Goal: Information Seeking & Learning: Compare options

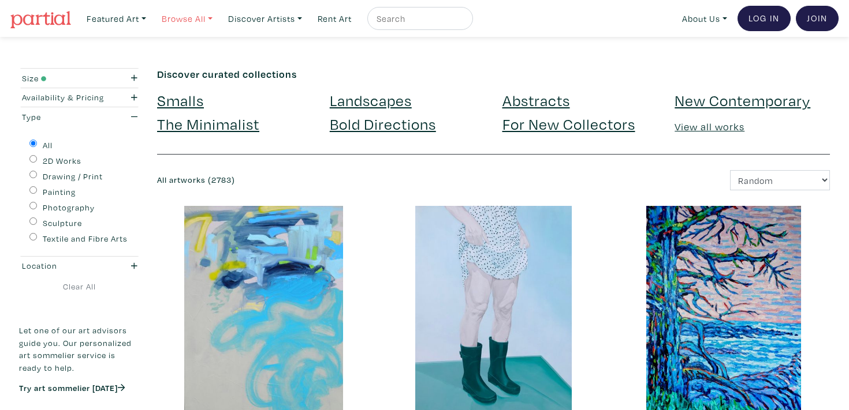
click at [185, 23] on link "Browse All" at bounding box center [186, 19] width 61 height 24
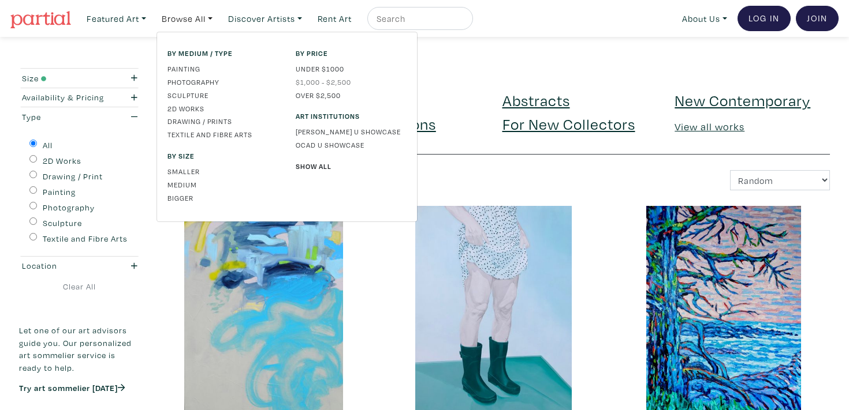
click at [316, 83] on link "$1,000 - $2,500" at bounding box center [351, 82] width 111 height 10
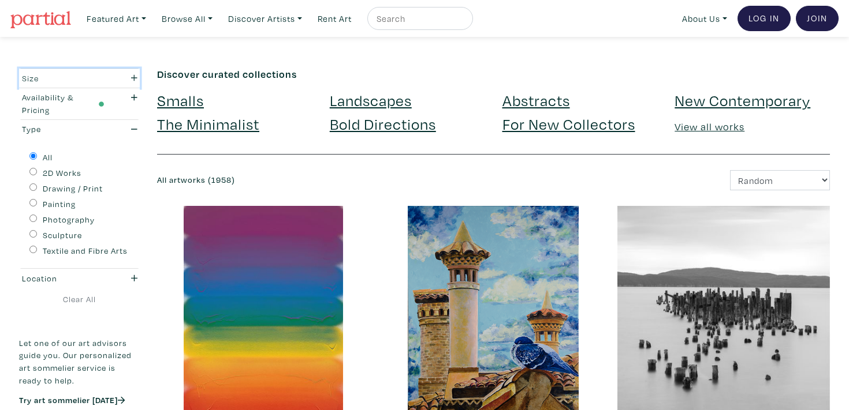
click at [74, 79] on div "Size" at bounding box center [63, 78] width 83 height 13
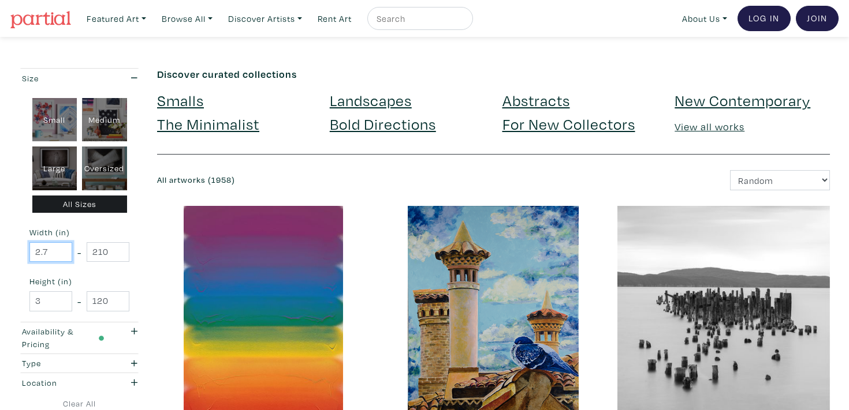
click at [52, 257] on input "2.7" at bounding box center [50, 252] width 43 height 20
type input "40"
click at [111, 255] on input "210" at bounding box center [108, 252] width 43 height 20
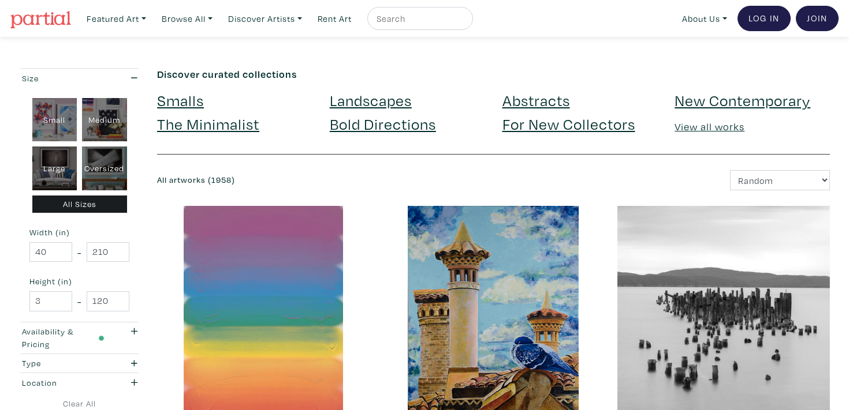
click at [158, 254] on div at bounding box center [263, 312] width 212 height 212
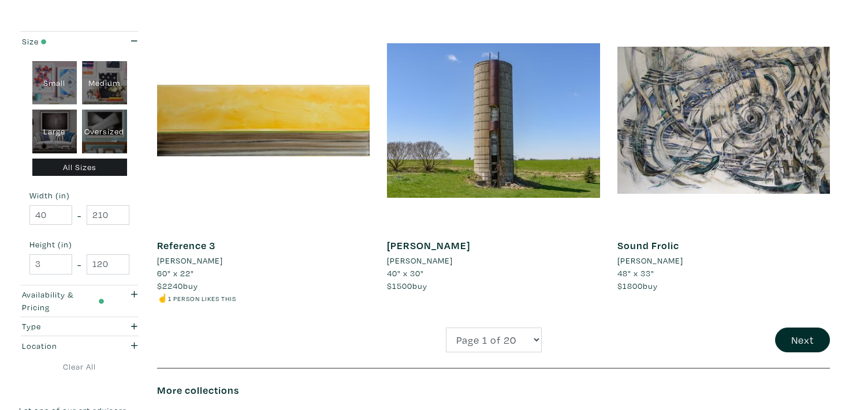
scroll to position [2378, 0]
click at [787, 332] on button "Next" at bounding box center [802, 339] width 55 height 25
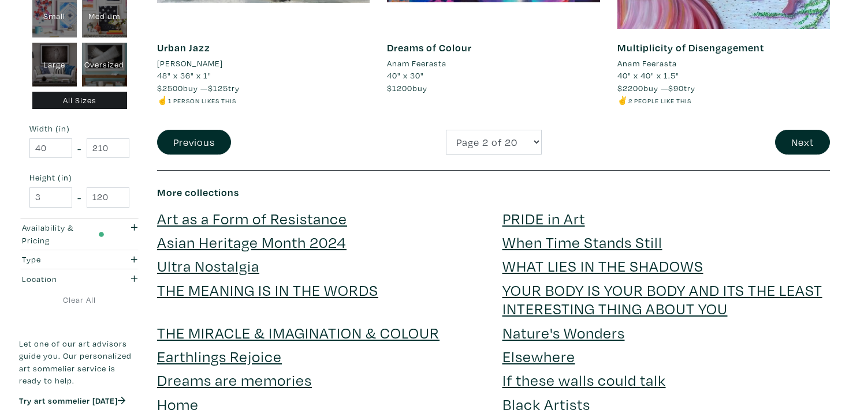
scroll to position [2604, 0]
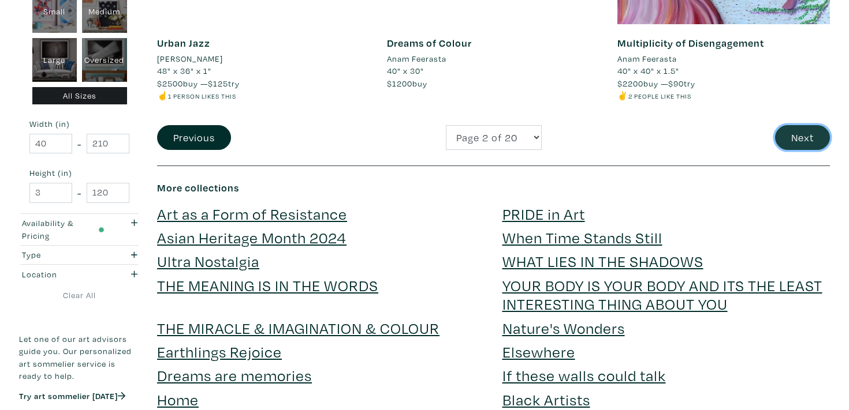
click at [798, 140] on button "Next" at bounding box center [802, 137] width 55 height 25
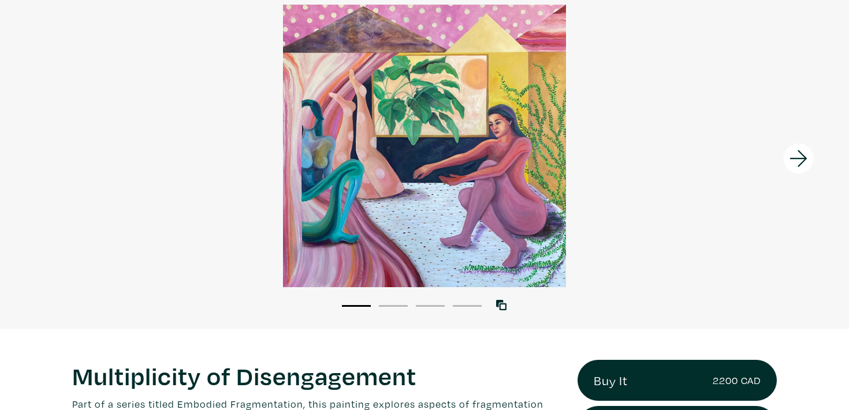
scroll to position [74, 0]
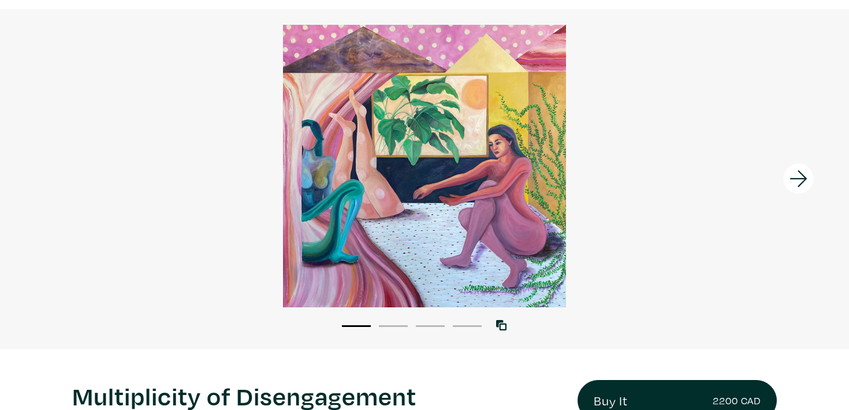
click at [798, 179] on icon at bounding box center [797, 179] width 17 height 17
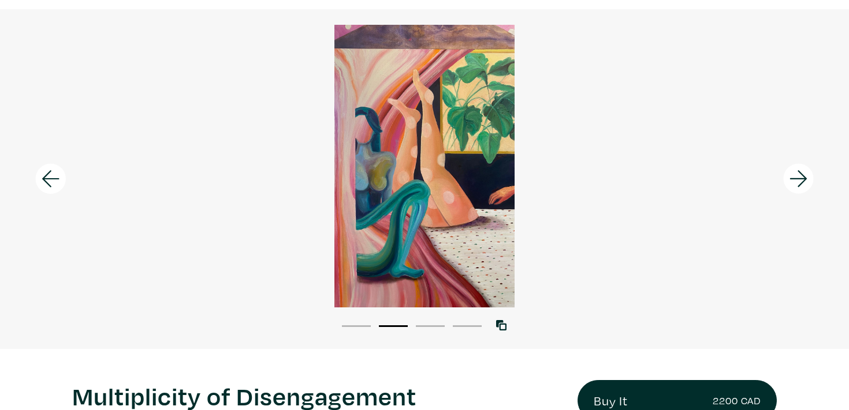
click at [798, 179] on icon at bounding box center [797, 179] width 17 height 17
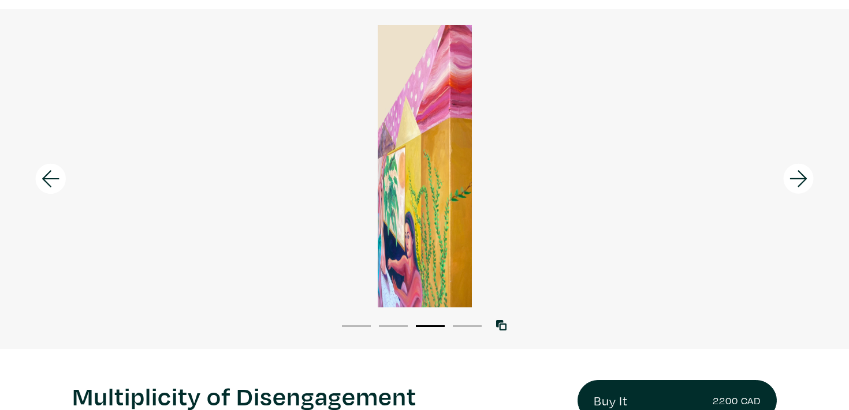
click at [798, 179] on icon at bounding box center [797, 179] width 17 height 17
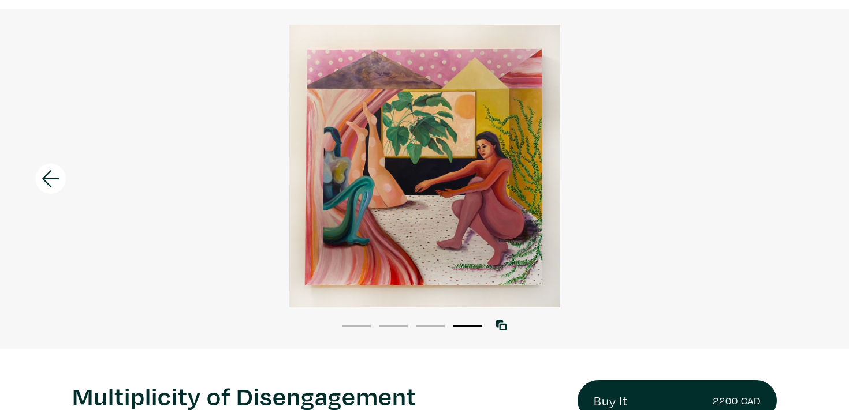
click at [337, 192] on div at bounding box center [424, 166] width 849 height 283
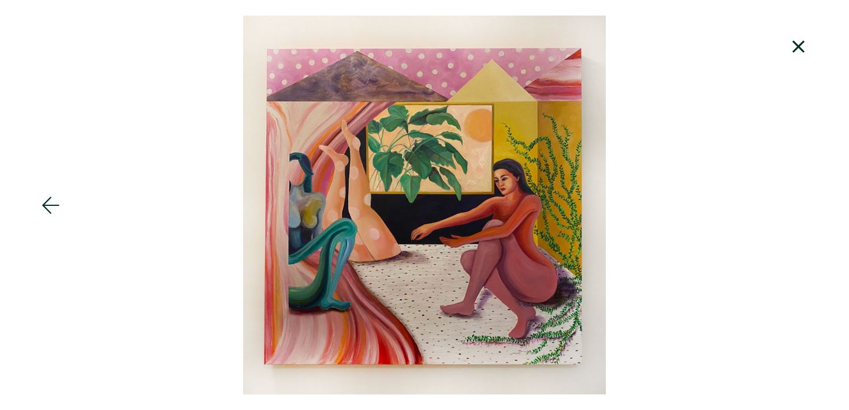
click at [54, 208] on icon at bounding box center [50, 205] width 39 height 31
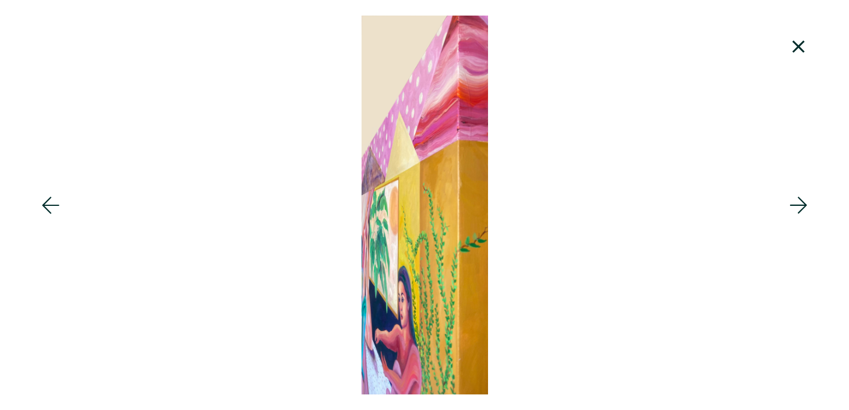
click at [54, 208] on icon at bounding box center [50, 205] width 39 height 31
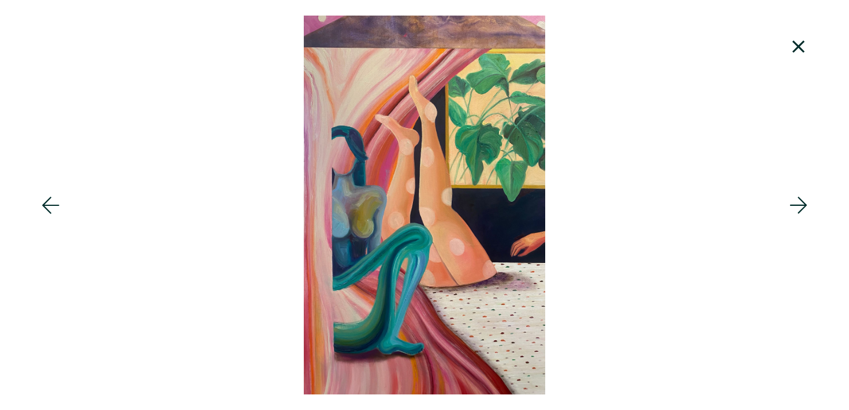
click at [54, 208] on icon at bounding box center [50, 205] width 39 height 31
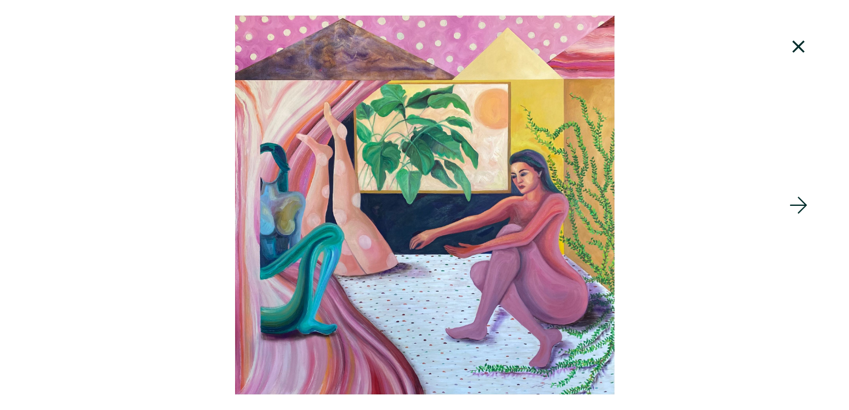
click at [797, 50] on icon at bounding box center [798, 46] width 39 height 31
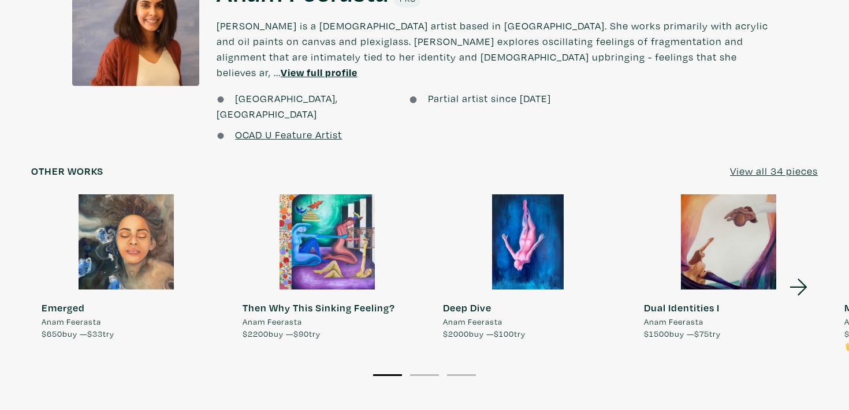
scroll to position [1004, 0]
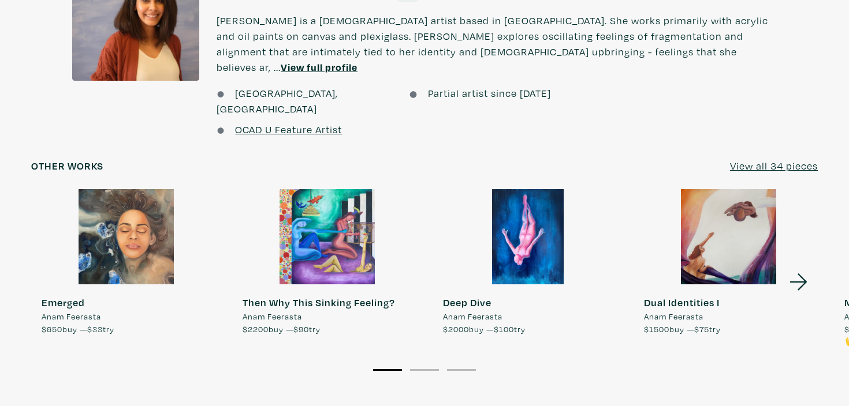
click at [805, 274] on icon at bounding box center [797, 282] width 17 height 17
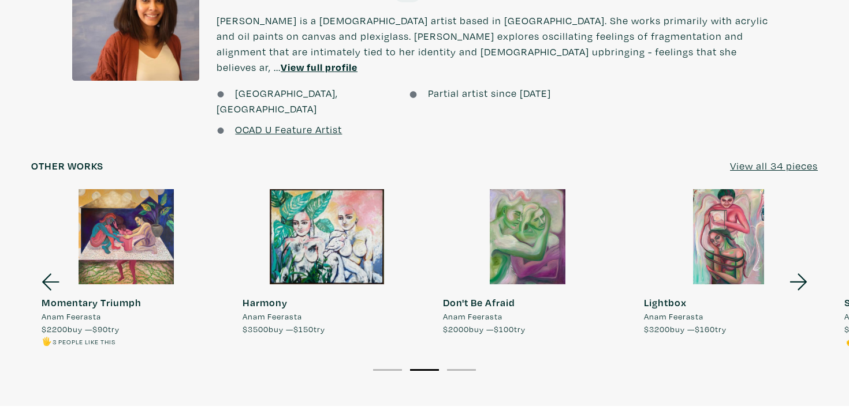
click at [460, 369] on button "3" at bounding box center [461, 370] width 29 height 2
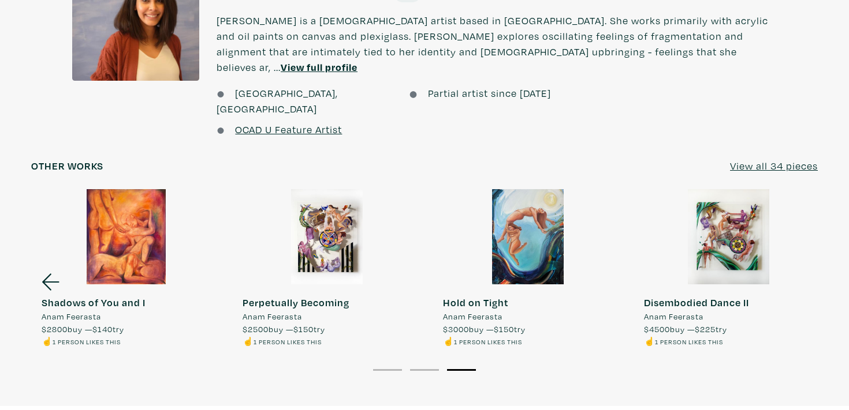
click at [752, 159] on u "View all 34 pieces" at bounding box center [774, 165] width 88 height 13
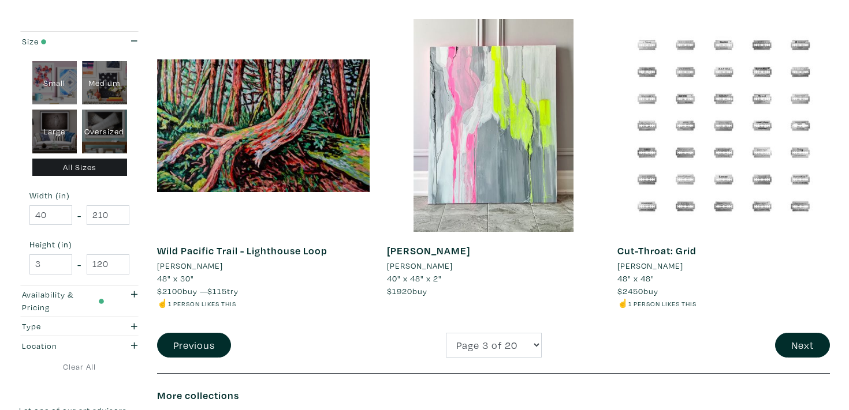
scroll to position [2372, 0]
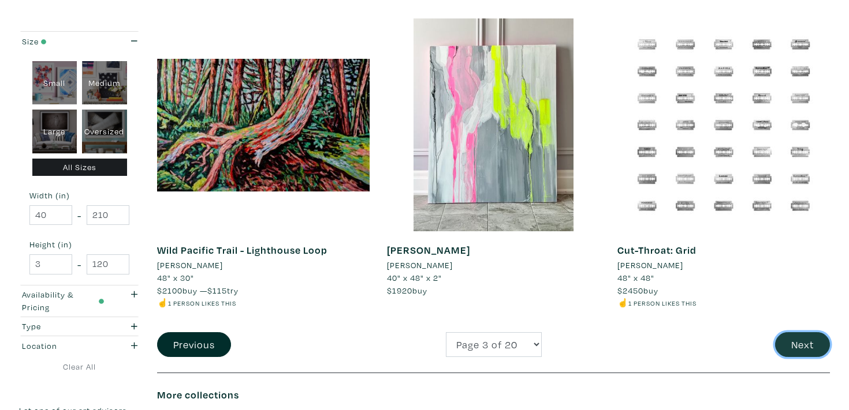
click at [793, 347] on button "Next" at bounding box center [802, 344] width 55 height 25
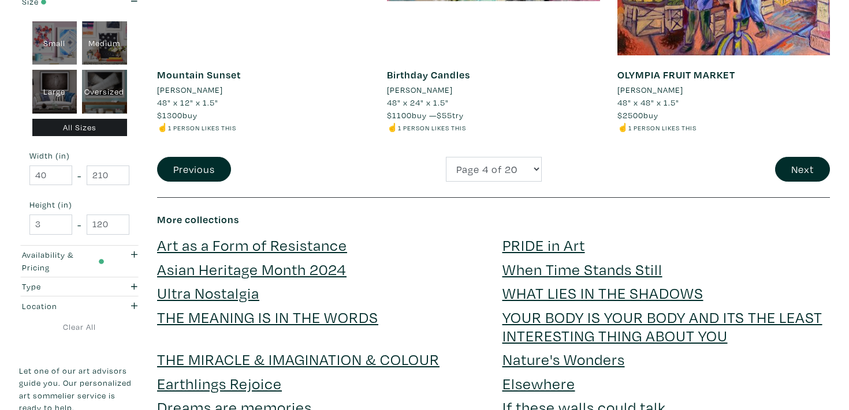
scroll to position [2550, 0]
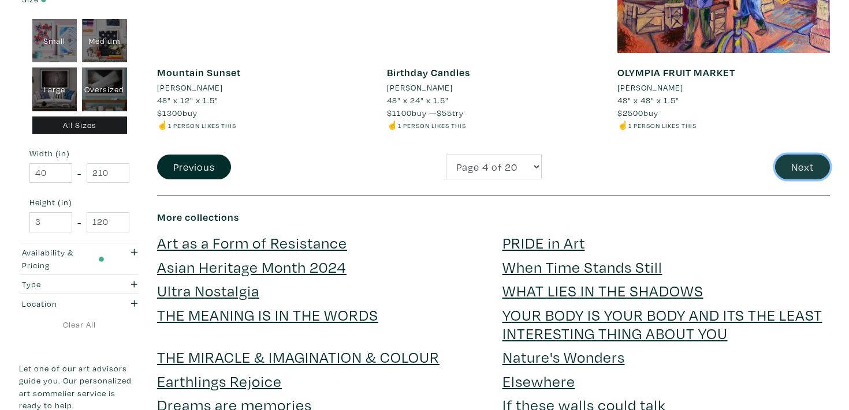
click at [799, 178] on button "Next" at bounding box center [802, 167] width 55 height 25
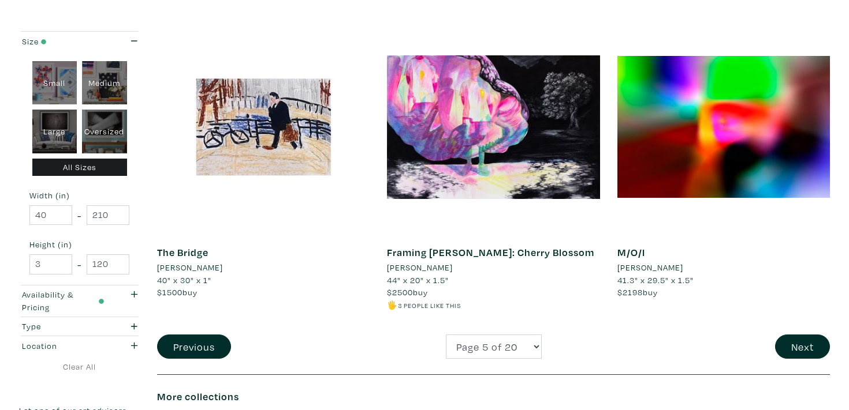
scroll to position [2382, 0]
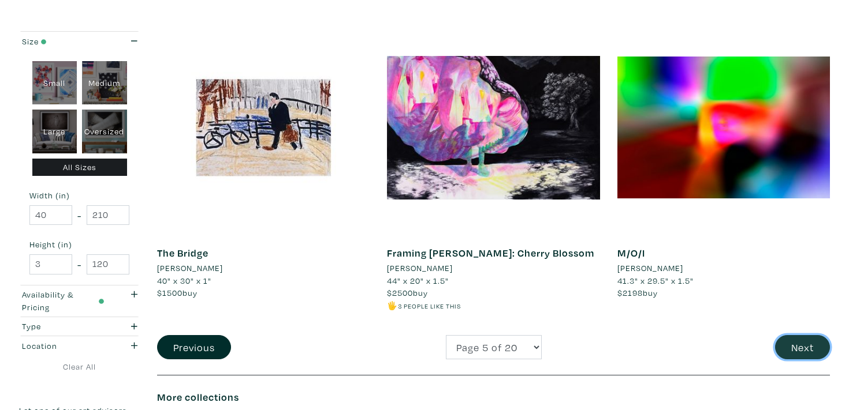
click at [777, 335] on button "Next" at bounding box center [802, 347] width 55 height 25
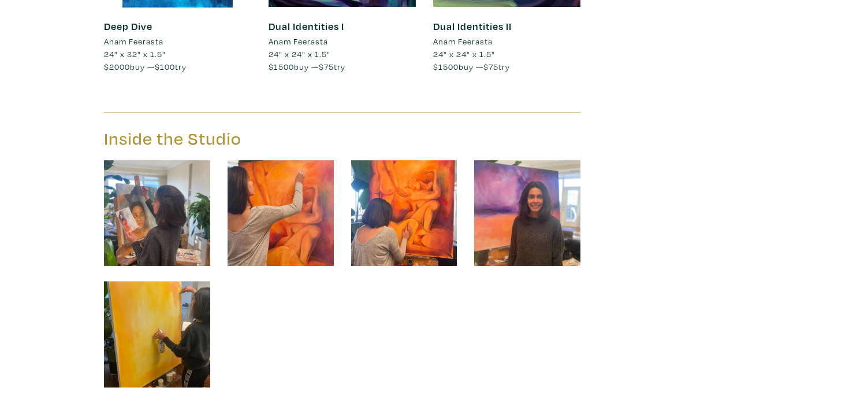
scroll to position [3952, 0]
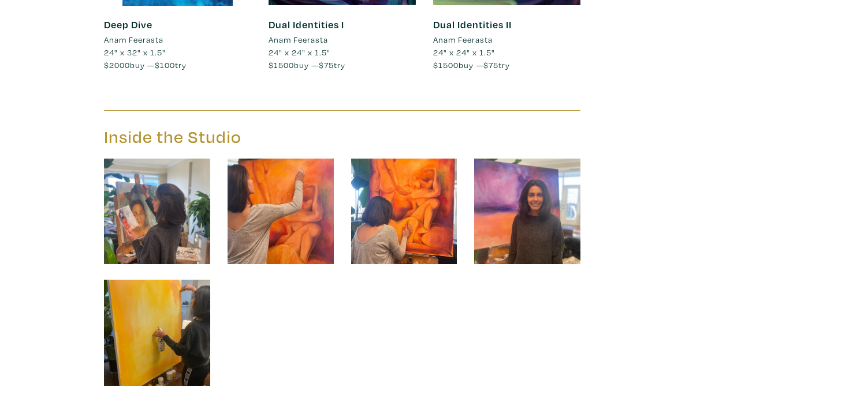
click at [558, 190] on img at bounding box center [527, 212] width 106 height 106
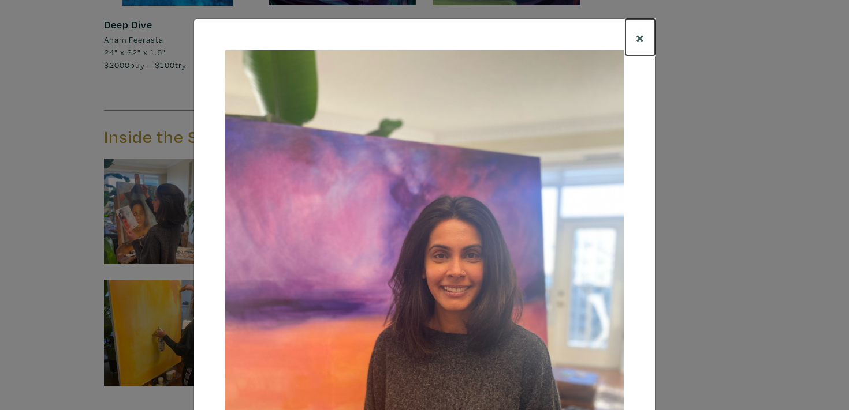
click at [642, 38] on span "×" at bounding box center [640, 37] width 9 height 20
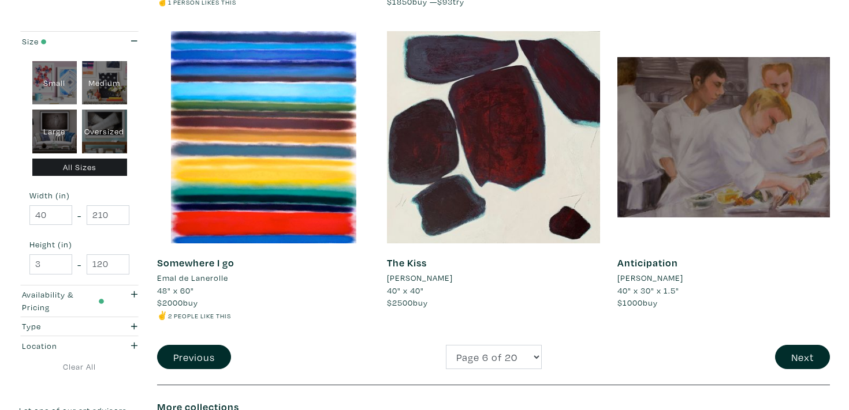
scroll to position [2383, 0]
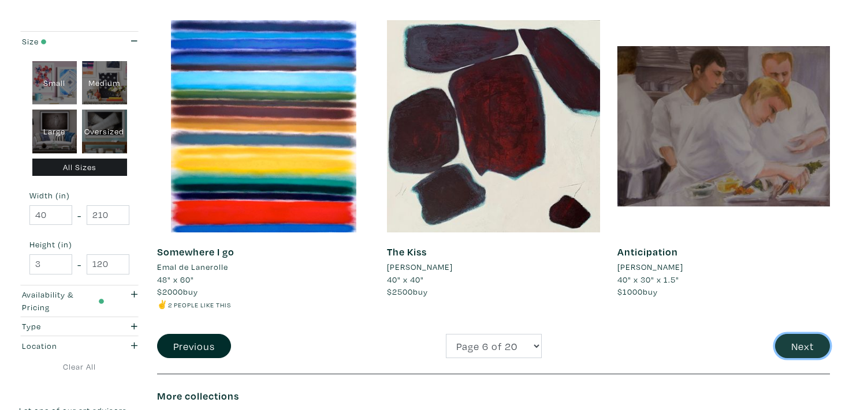
click at [791, 344] on button "Next" at bounding box center [802, 346] width 55 height 25
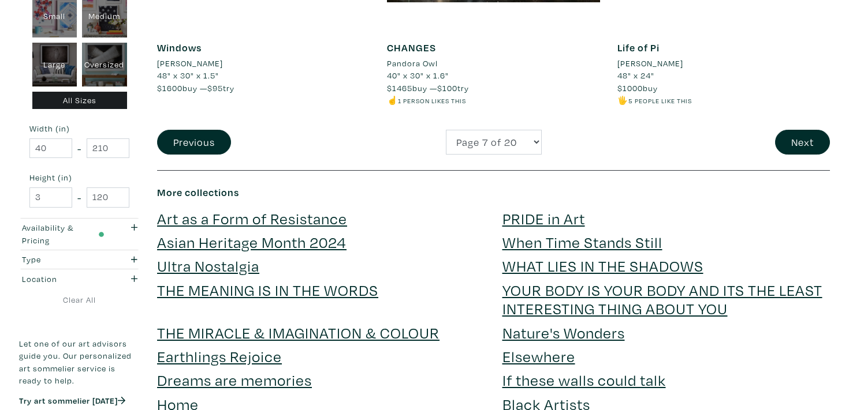
scroll to position [2535, 0]
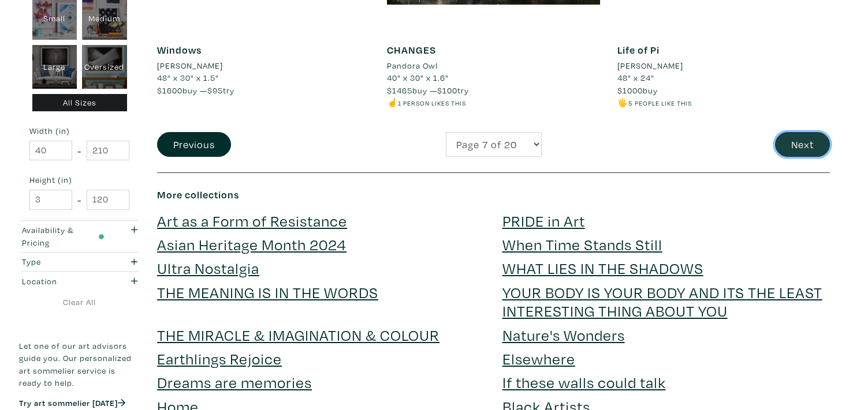
click at [790, 151] on button "Next" at bounding box center [802, 144] width 55 height 25
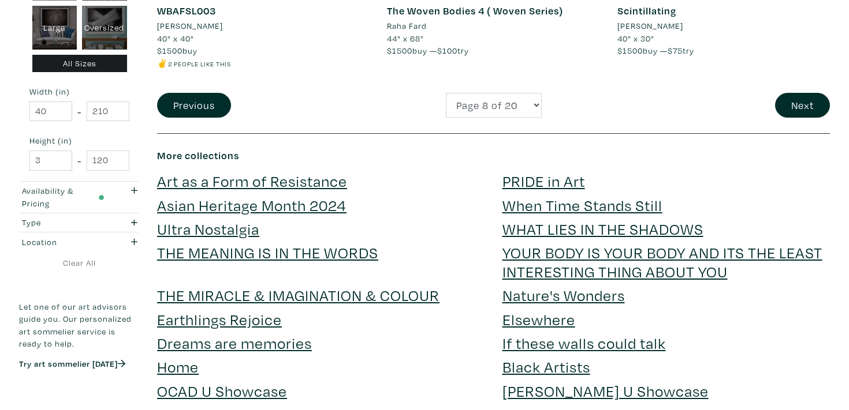
scroll to position [2587, 0]
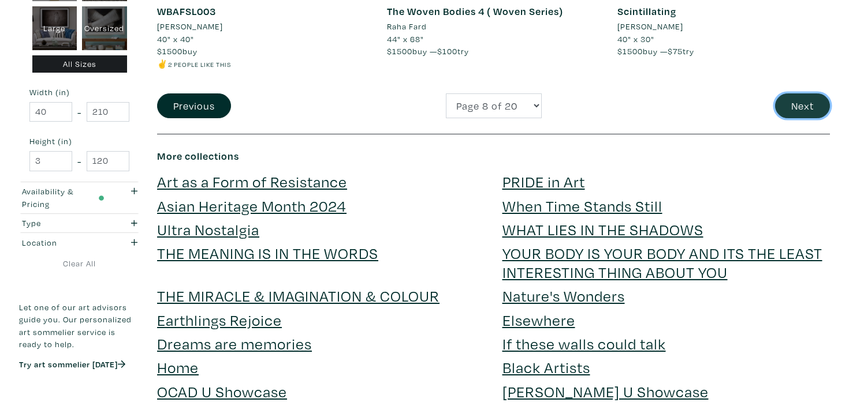
click at [791, 108] on button "Next" at bounding box center [802, 106] width 55 height 25
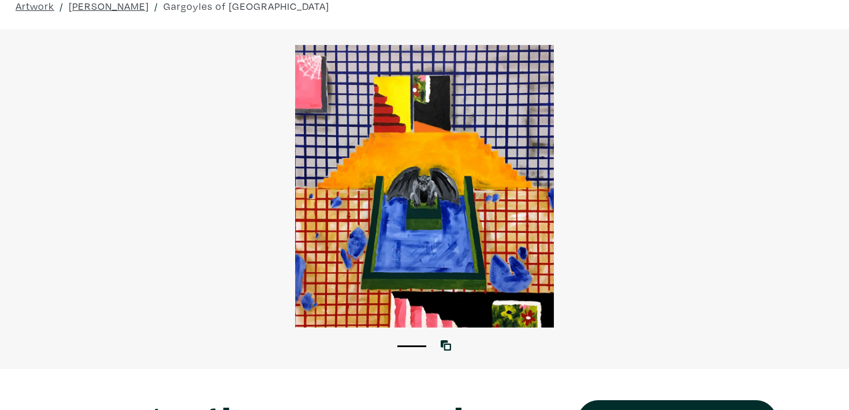
scroll to position [48, 0]
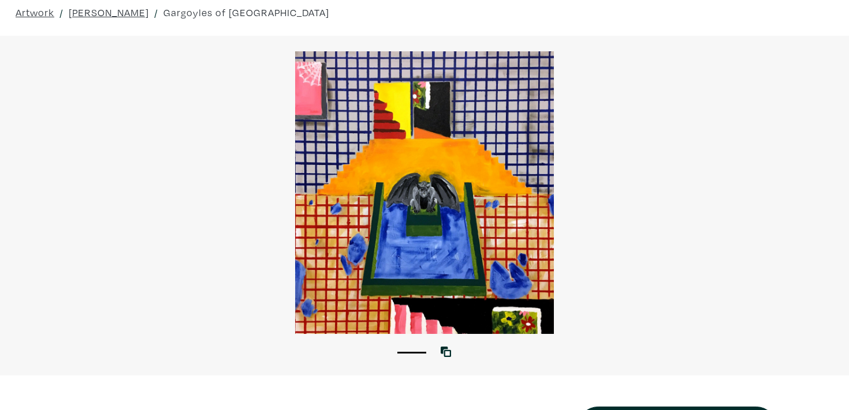
click at [455, 190] on div at bounding box center [424, 192] width 849 height 283
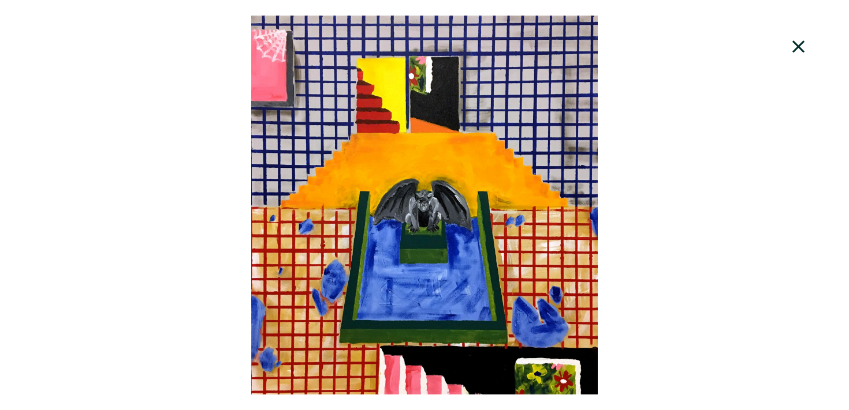
click at [802, 49] on icon at bounding box center [798, 46] width 39 height 31
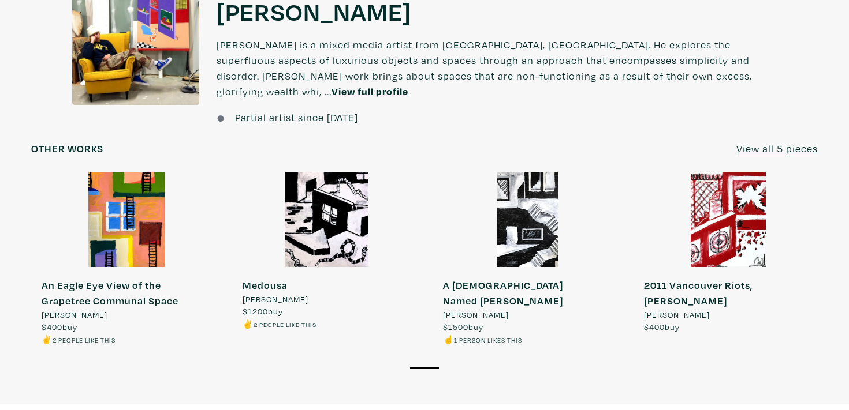
scroll to position [840, 0]
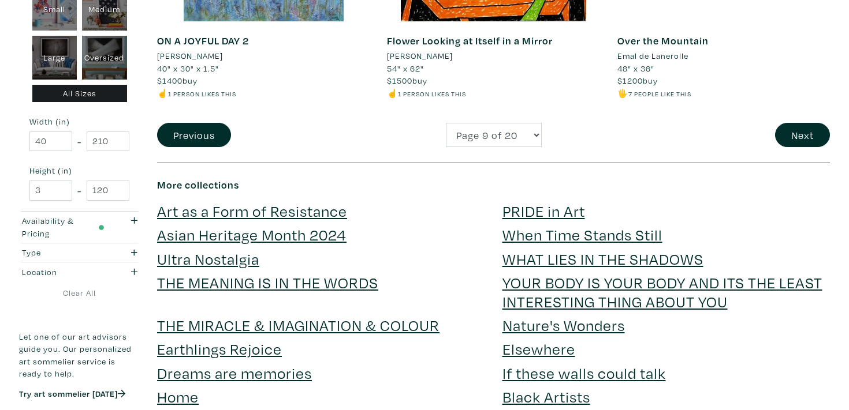
scroll to position [2596, 0]
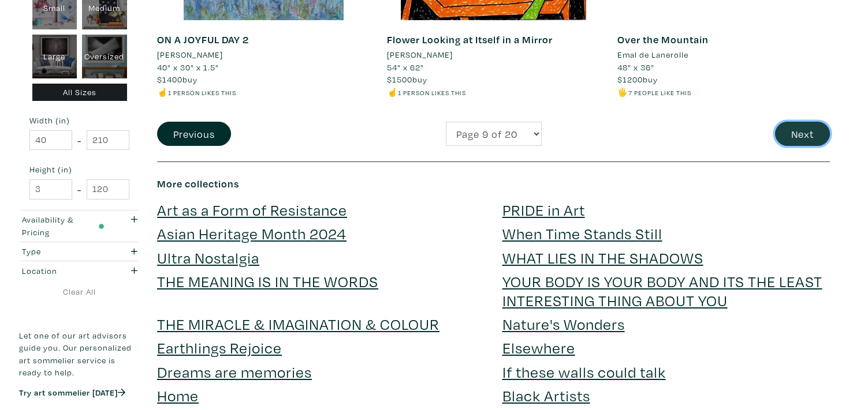
click at [799, 146] on button "Next" at bounding box center [802, 134] width 55 height 25
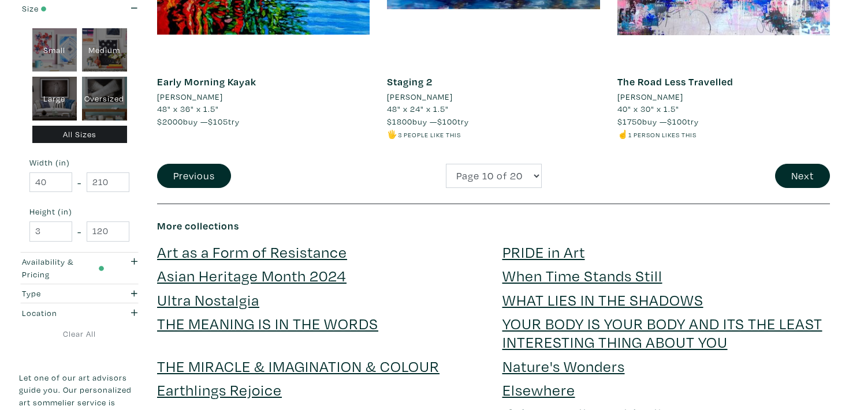
scroll to position [2529, 0]
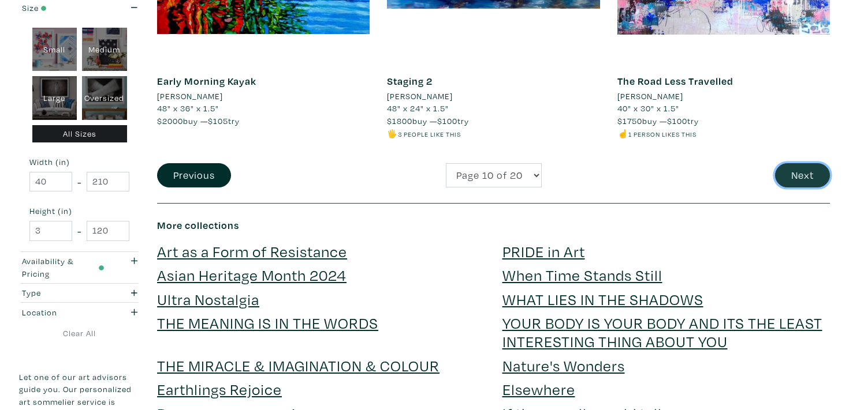
click at [793, 174] on button "Next" at bounding box center [802, 175] width 55 height 25
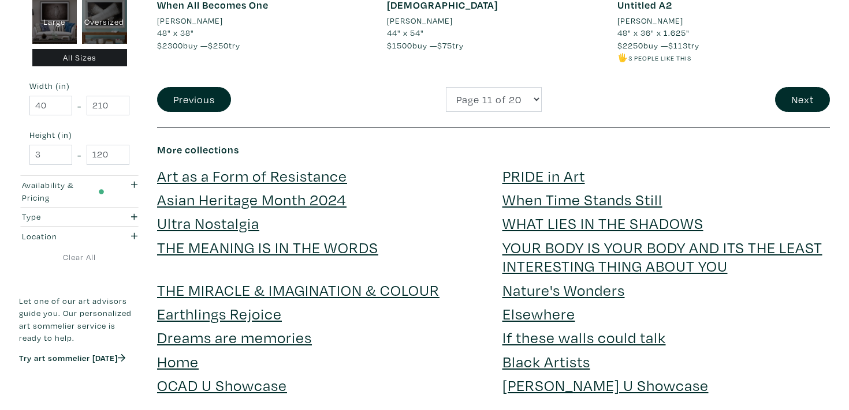
scroll to position [2643, 0]
click at [800, 100] on button "Next" at bounding box center [802, 99] width 55 height 25
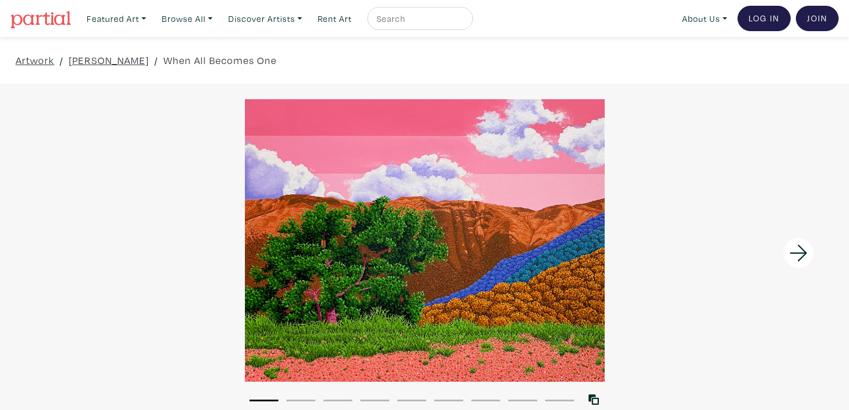
click at [342, 263] on div at bounding box center [424, 240] width 849 height 283
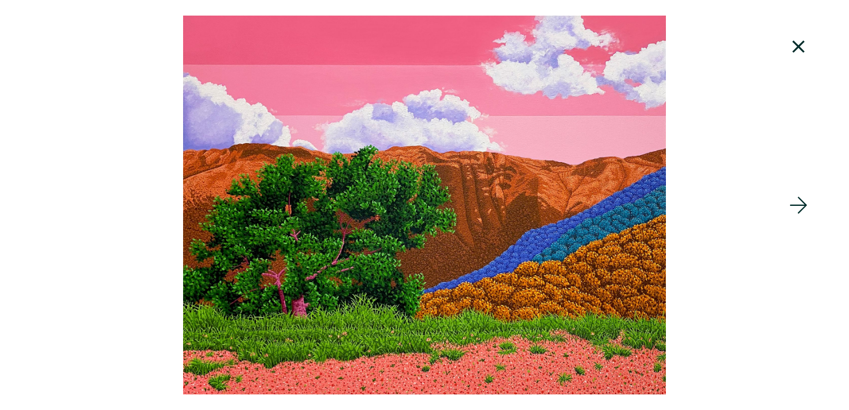
click at [311, 280] on div at bounding box center [424, 205] width 849 height 379
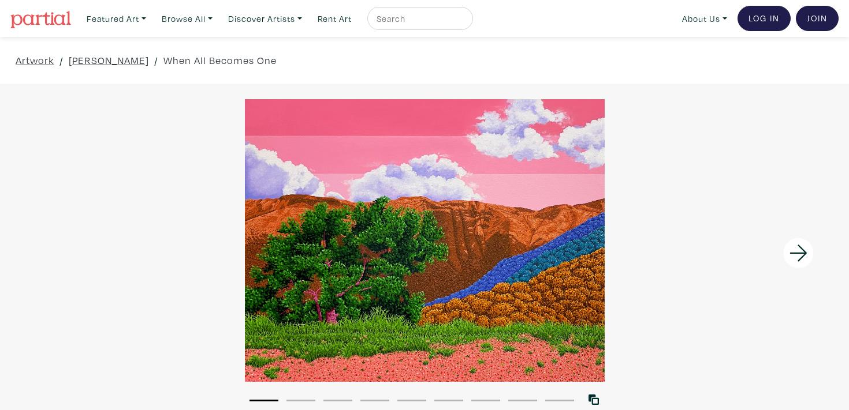
click at [311, 280] on div at bounding box center [424, 240] width 849 height 283
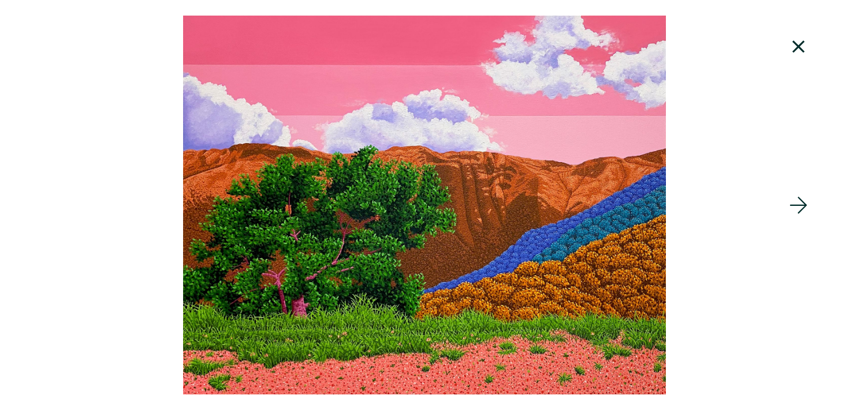
click at [792, 43] on icon at bounding box center [798, 46] width 39 height 31
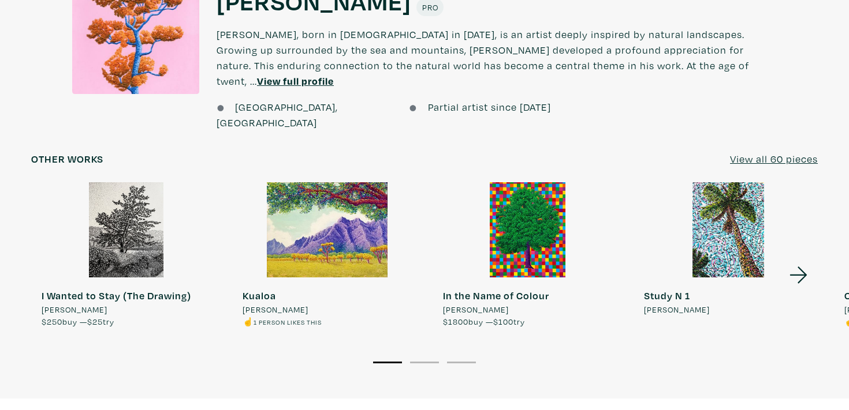
scroll to position [1193, 0]
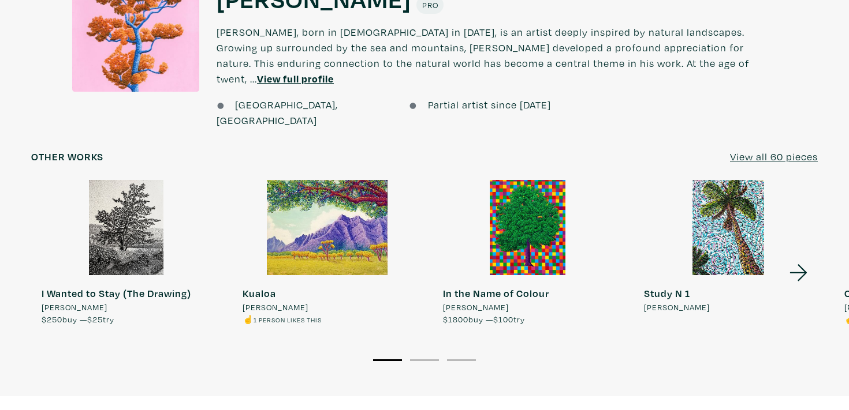
click at [797, 257] on icon at bounding box center [798, 272] width 39 height 31
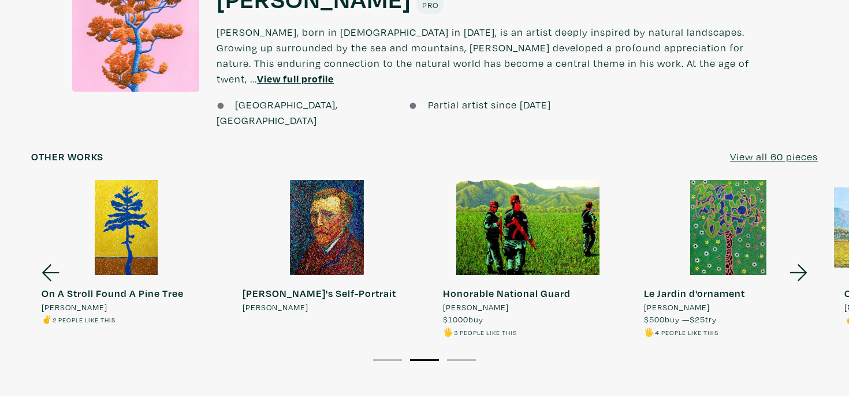
click at [797, 257] on icon at bounding box center [798, 272] width 39 height 31
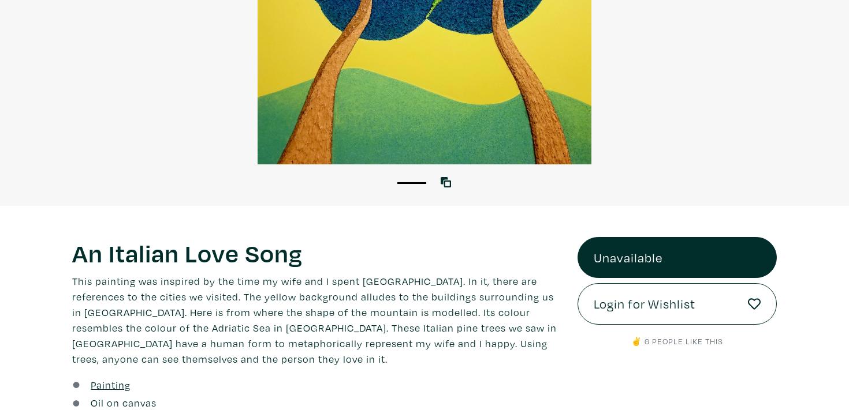
scroll to position [223, 0]
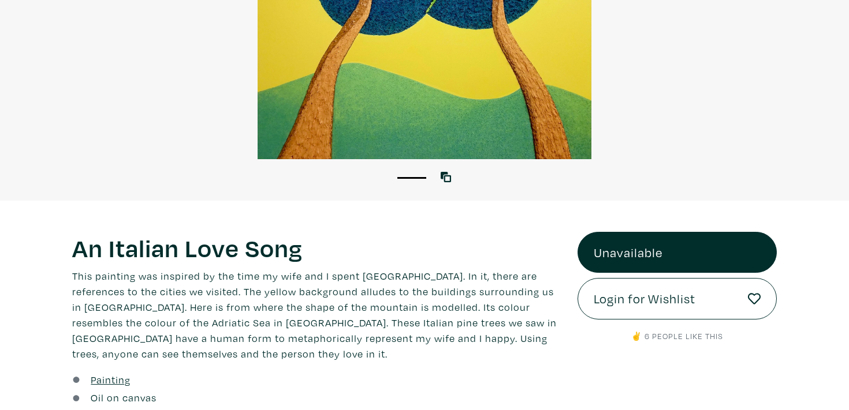
click at [612, 256] on link "Unavailable" at bounding box center [676, 253] width 199 height 42
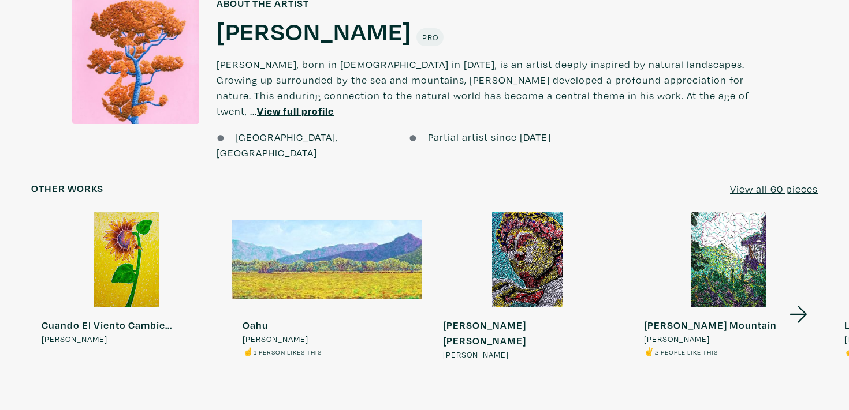
scroll to position [980, 0]
click at [757, 182] on u "View all 60 pieces" at bounding box center [774, 188] width 88 height 13
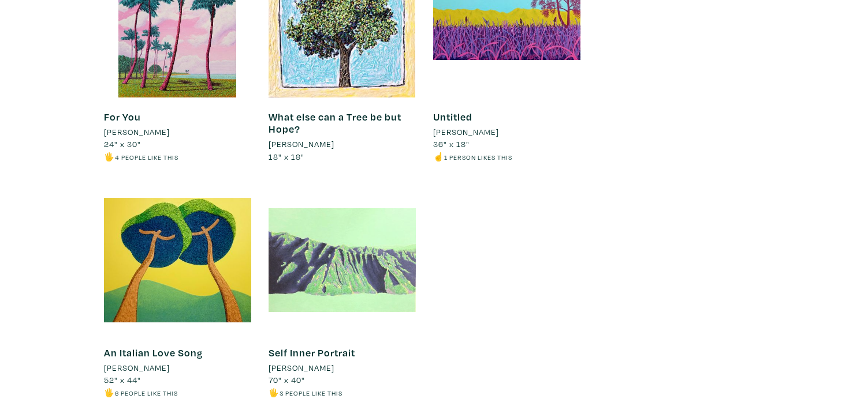
scroll to position [3404, 0]
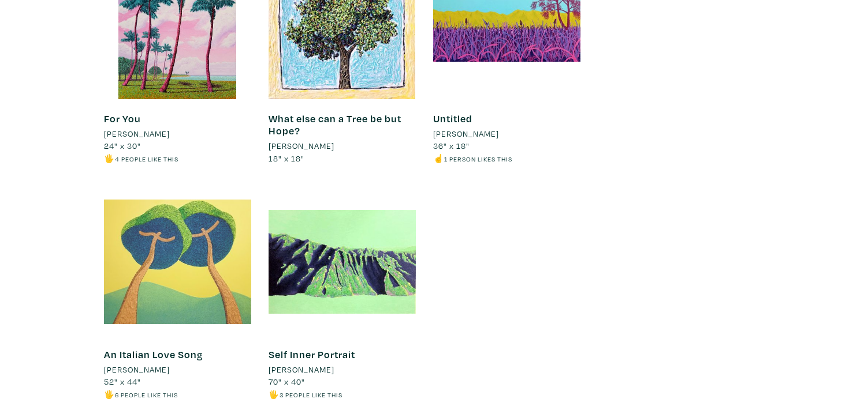
click at [207, 202] on div at bounding box center [177, 261] width 147 height 147
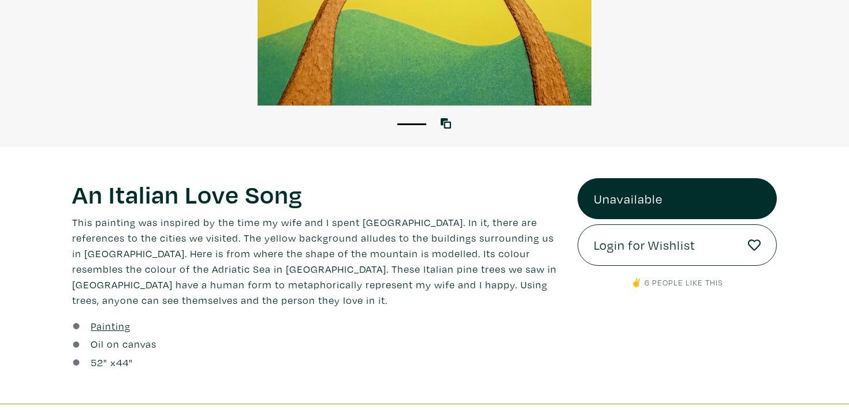
scroll to position [281, 0]
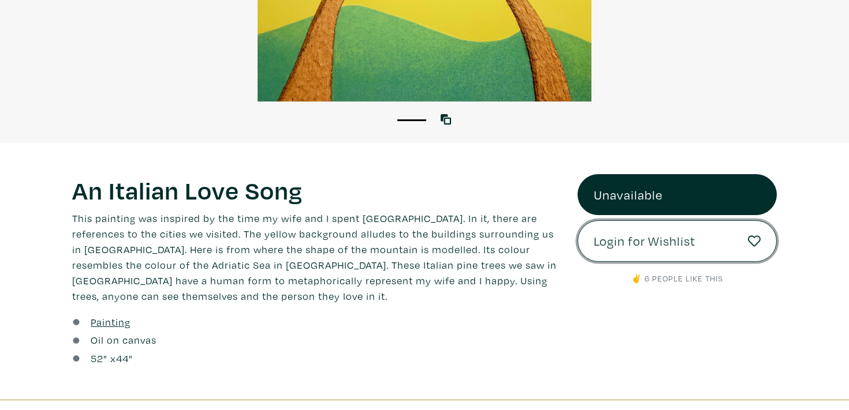
click at [614, 255] on link "Login for Wishlist" at bounding box center [676, 242] width 199 height 42
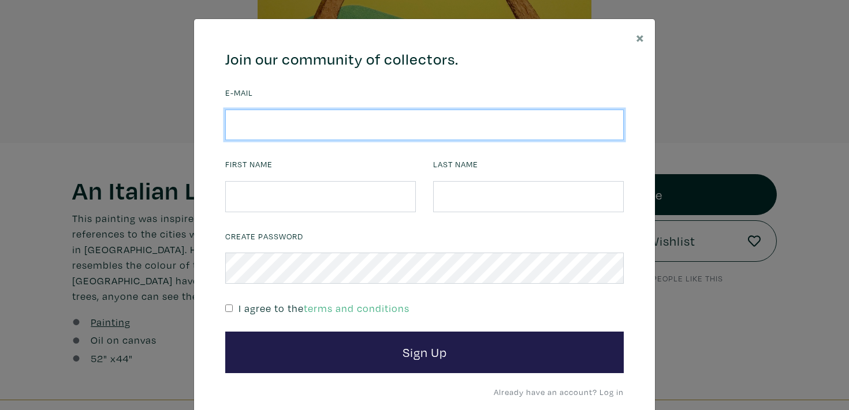
click at [282, 134] on input "email" at bounding box center [424, 125] width 398 height 31
type input "[EMAIL_ADDRESS][DOMAIN_NAME]"
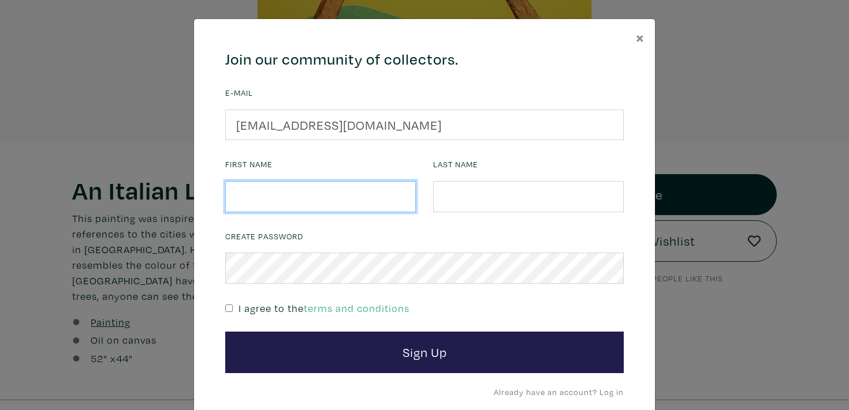
type input "Milena"
type input "[PERSON_NAME]"
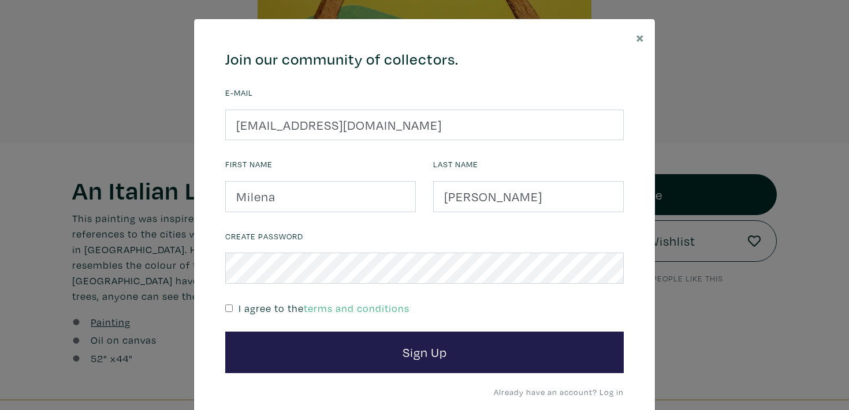
click at [255, 302] on p "I agree to the terms and conditions" at bounding box center [323, 309] width 171 height 16
click at [230, 309] on input "checkbox" at bounding box center [229, 309] width 8 height 8
checkbox input "true"
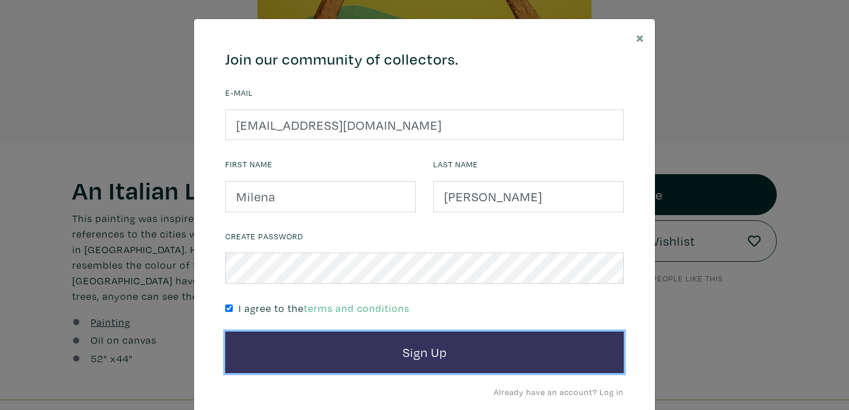
click at [289, 363] on button "Sign Up" at bounding box center [424, 353] width 398 height 42
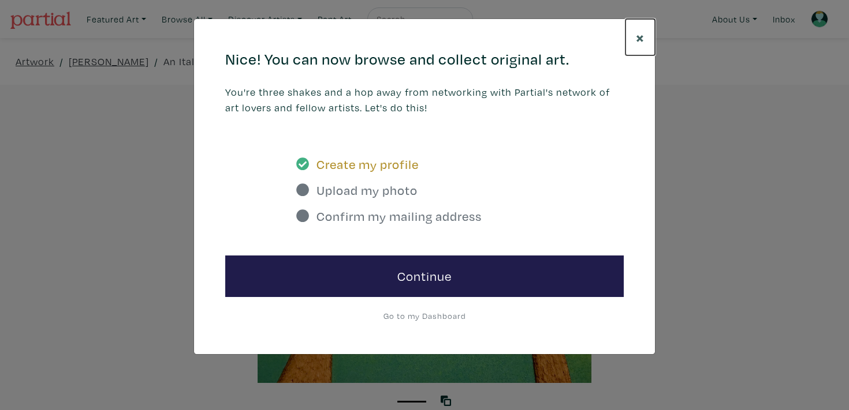
click at [640, 36] on span "×" at bounding box center [640, 37] width 9 height 20
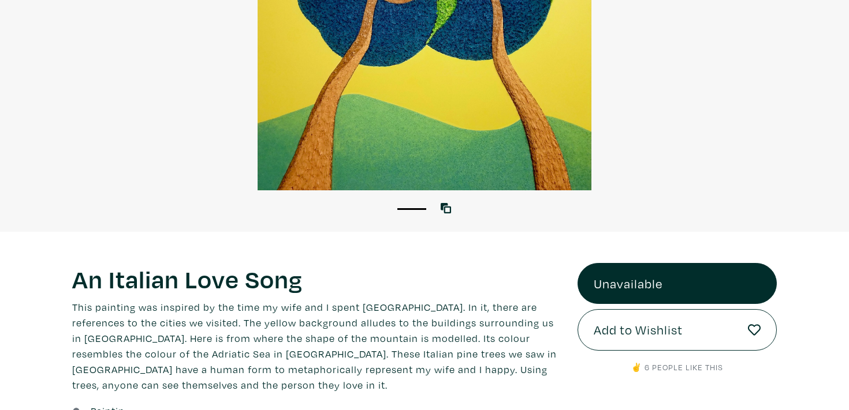
scroll to position [195, 0]
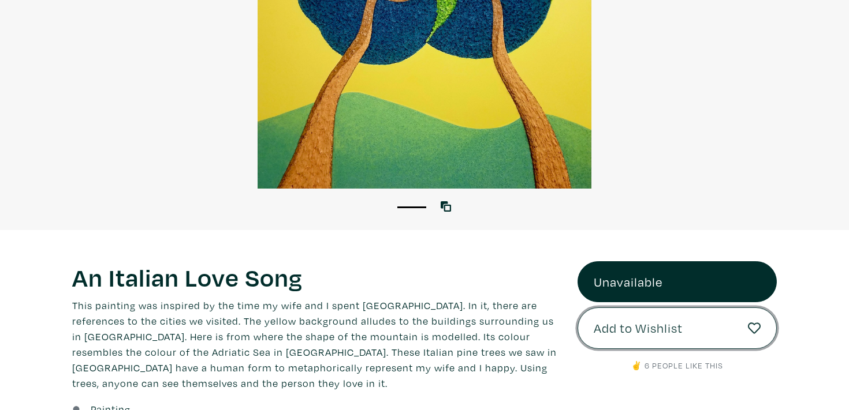
click at [636, 326] on span "Add to Wishlist" at bounding box center [637, 329] width 89 height 20
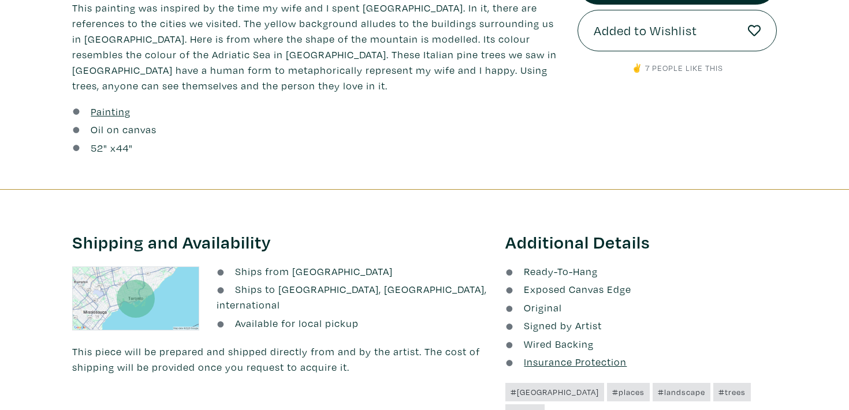
scroll to position [195, 0]
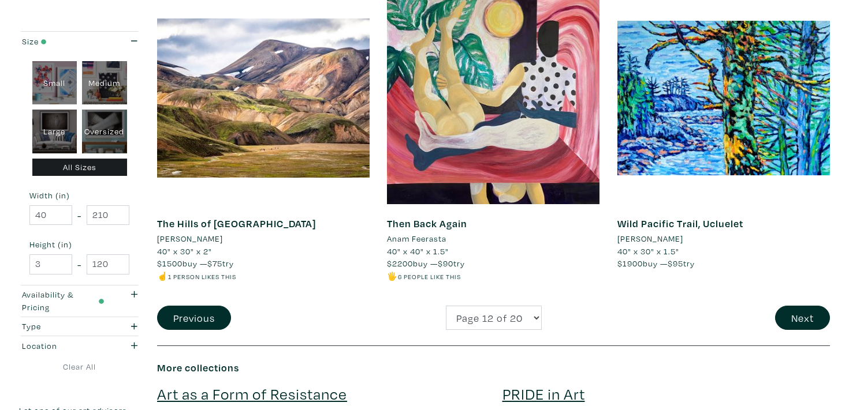
scroll to position [2583, 0]
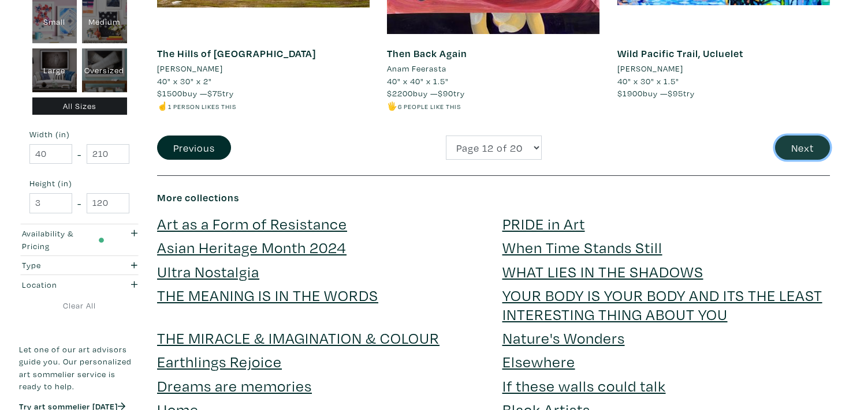
click at [789, 156] on button "Next" at bounding box center [802, 148] width 55 height 25
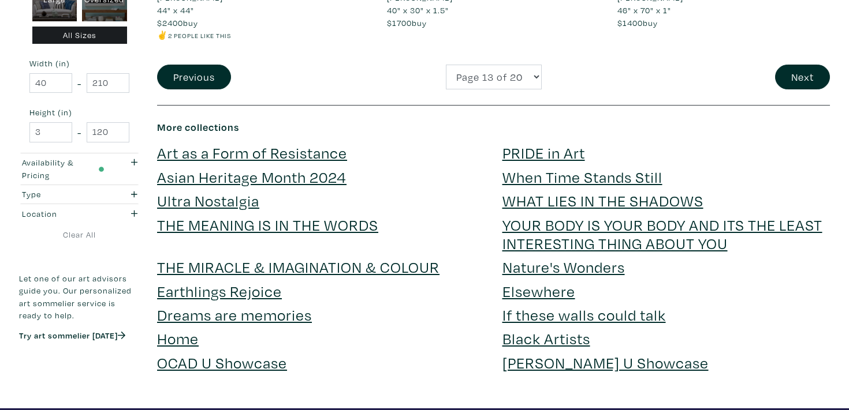
scroll to position [2642, 0]
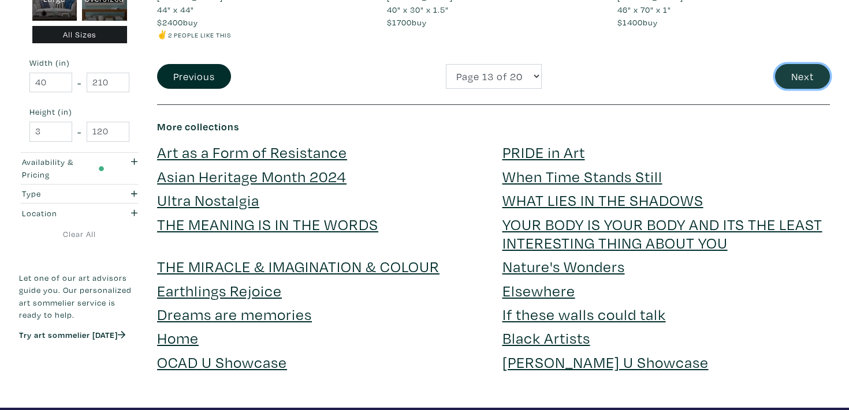
click at [785, 85] on button "Next" at bounding box center [802, 76] width 55 height 25
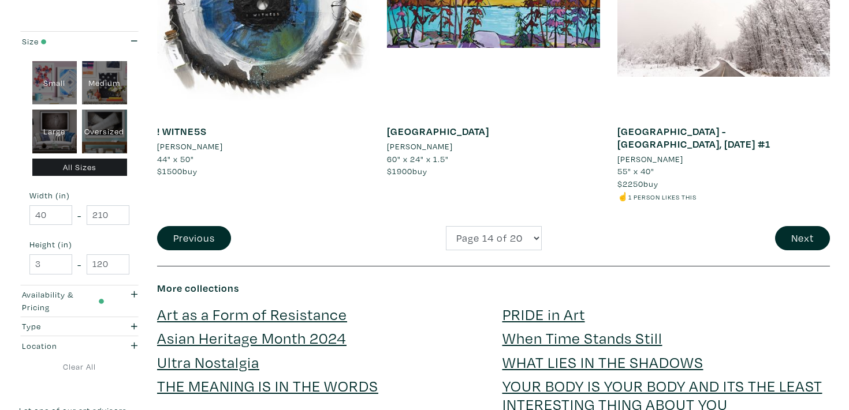
scroll to position [2484, 0]
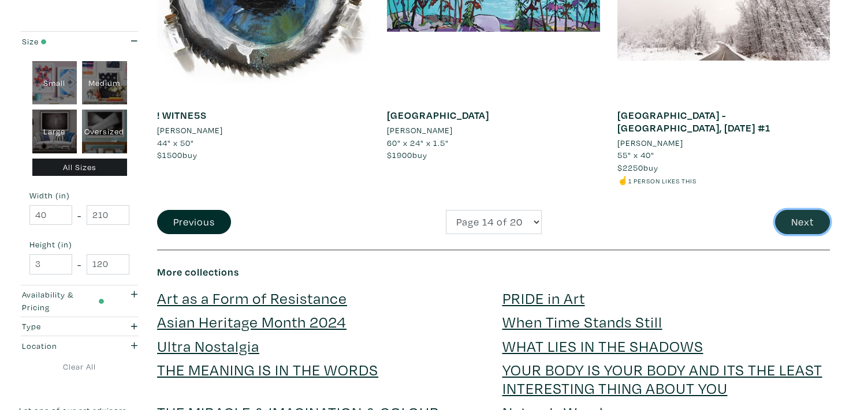
click at [790, 218] on button "Next" at bounding box center [802, 222] width 55 height 25
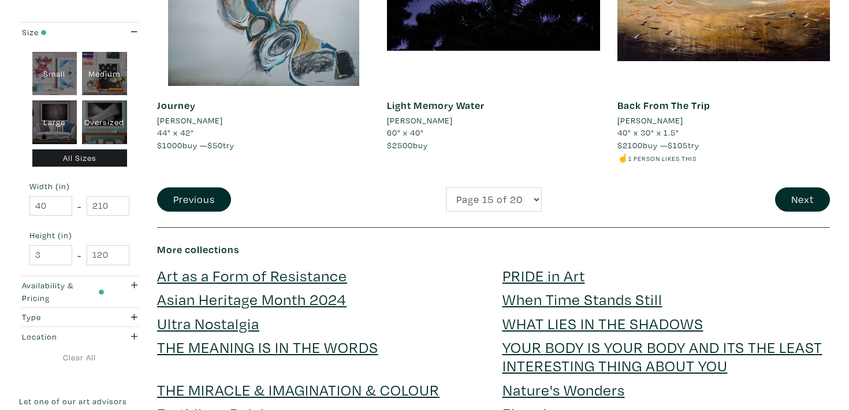
scroll to position [2490, 0]
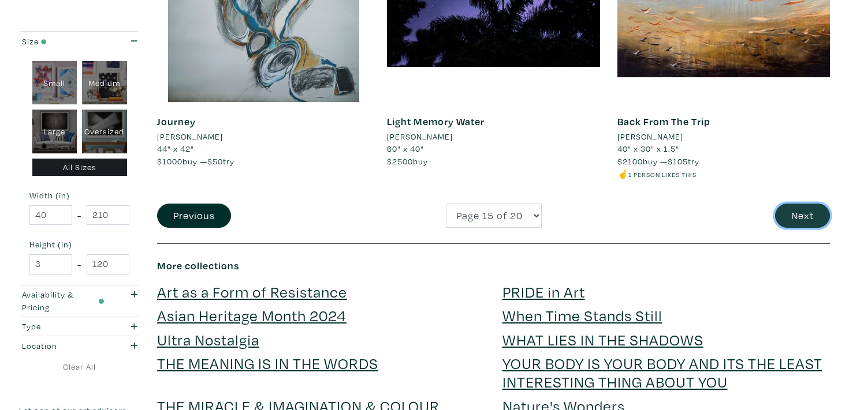
click at [780, 214] on button "Next" at bounding box center [802, 216] width 55 height 25
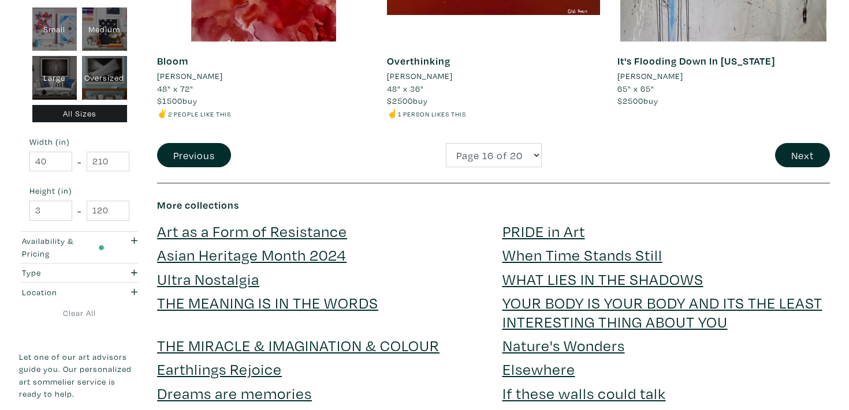
scroll to position [2573, 0]
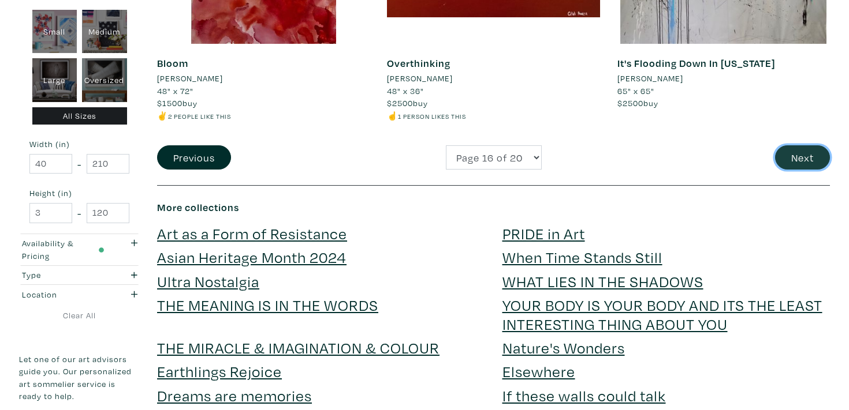
click at [785, 154] on button "Next" at bounding box center [802, 157] width 55 height 25
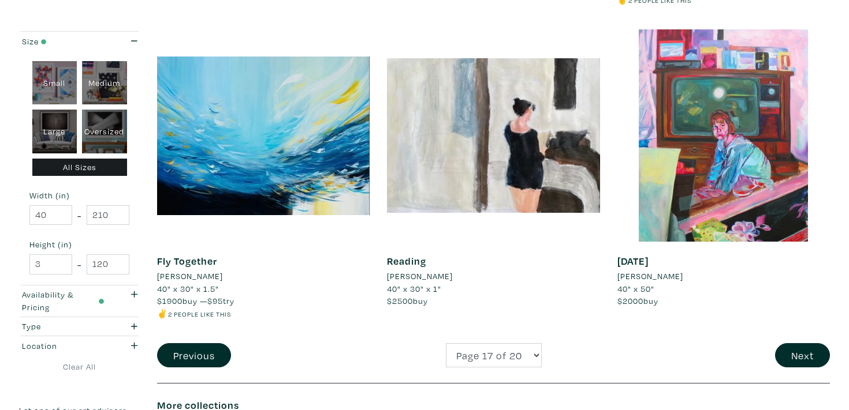
scroll to position [2480, 0]
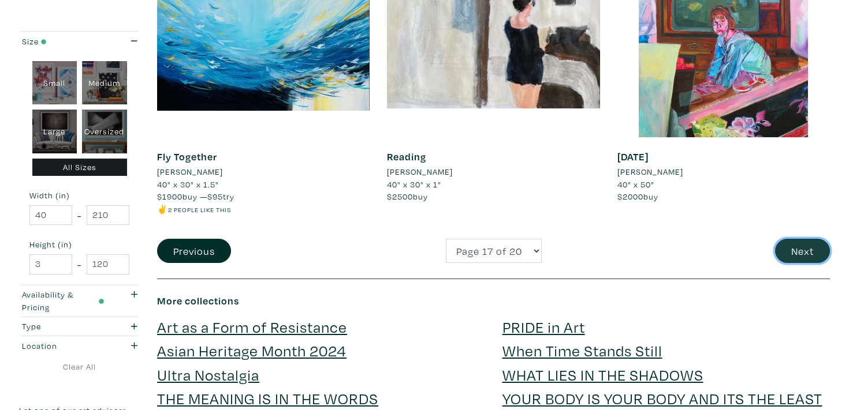
click at [787, 252] on button "Next" at bounding box center [802, 251] width 55 height 25
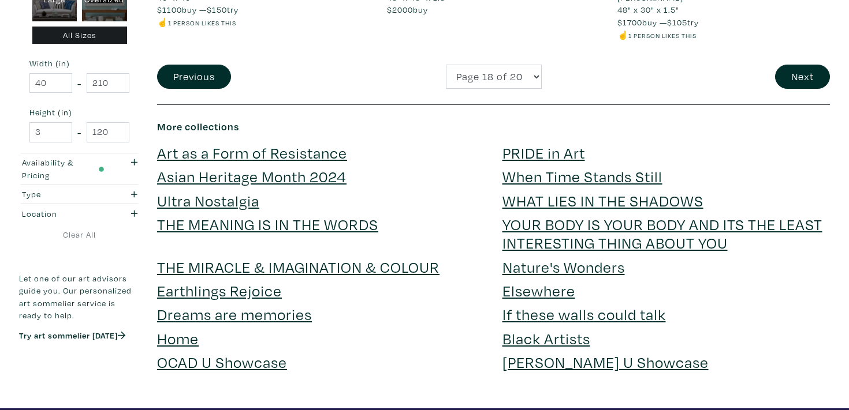
scroll to position [2633, 0]
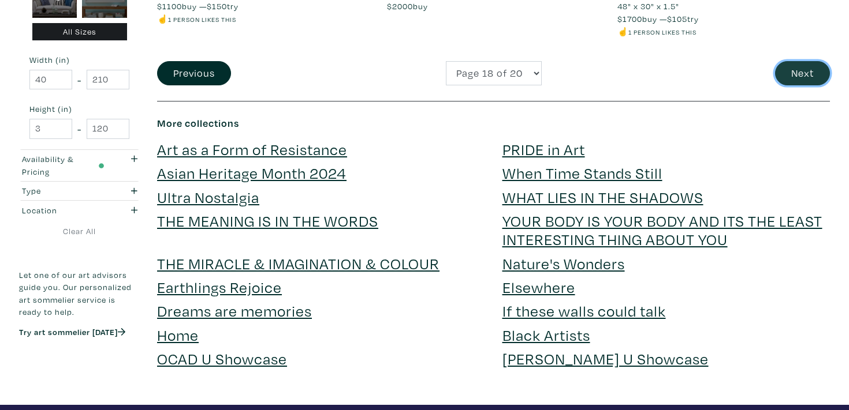
click at [807, 63] on button "Next" at bounding box center [802, 73] width 55 height 25
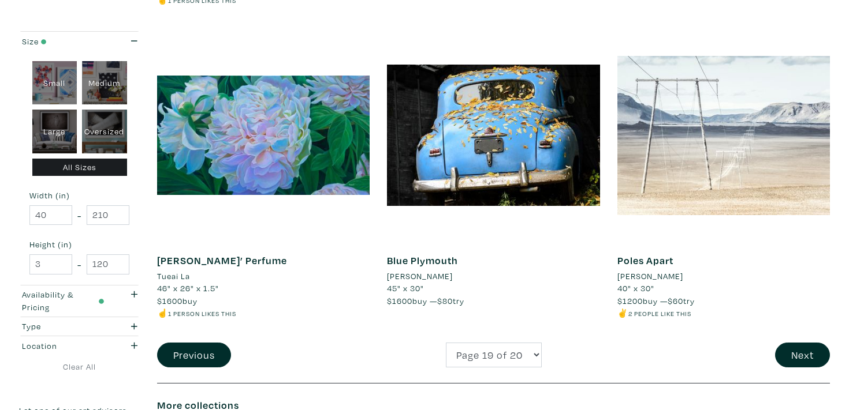
scroll to position [2389, 0]
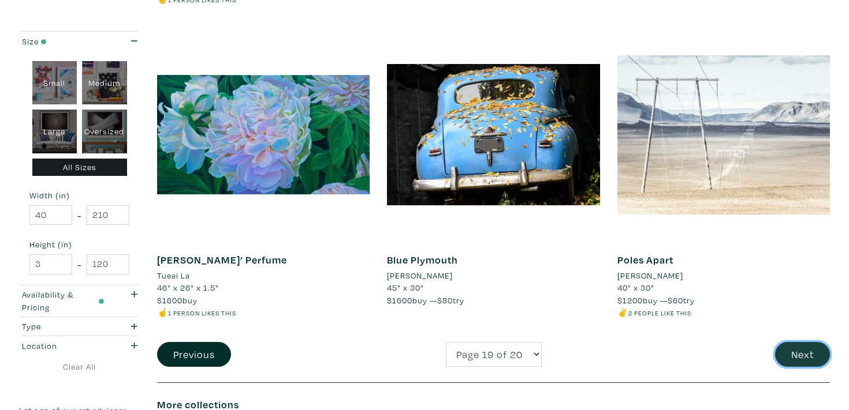
click at [791, 342] on button "Next" at bounding box center [802, 354] width 55 height 25
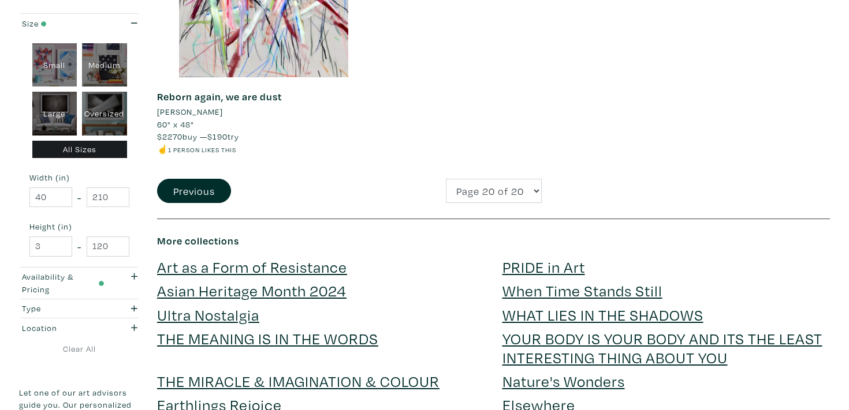
scroll to position [365, 0]
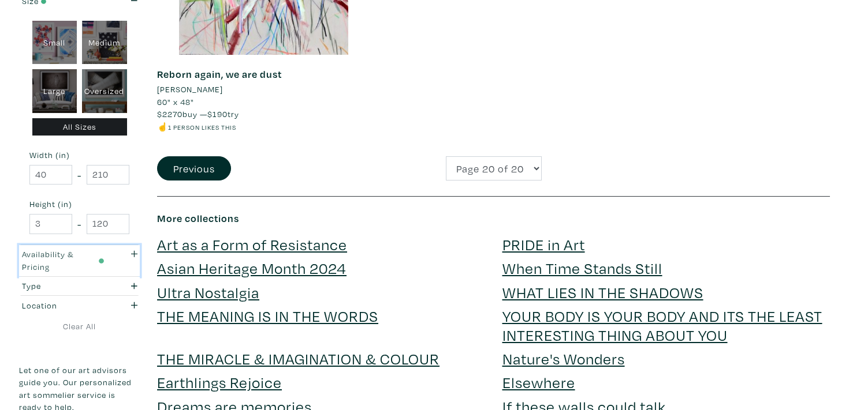
click at [74, 267] on div "Availability & Pricing" at bounding box center [63, 260] width 83 height 25
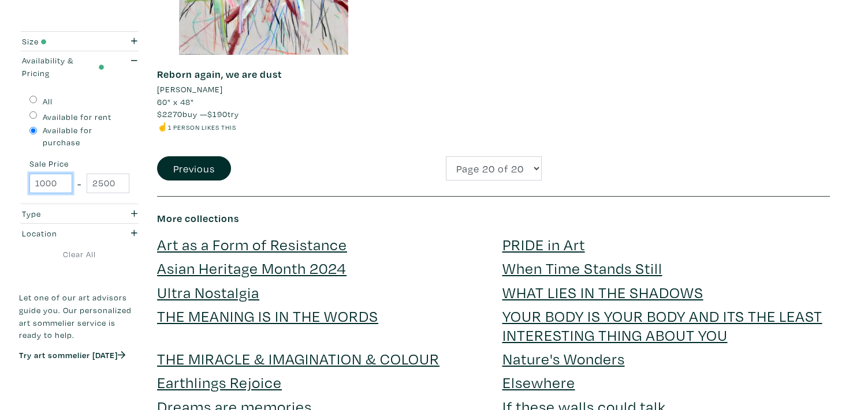
click at [56, 186] on input "1000" at bounding box center [50, 184] width 43 height 20
type input "0"
click at [107, 185] on input "2500" at bounding box center [108, 184] width 43 height 20
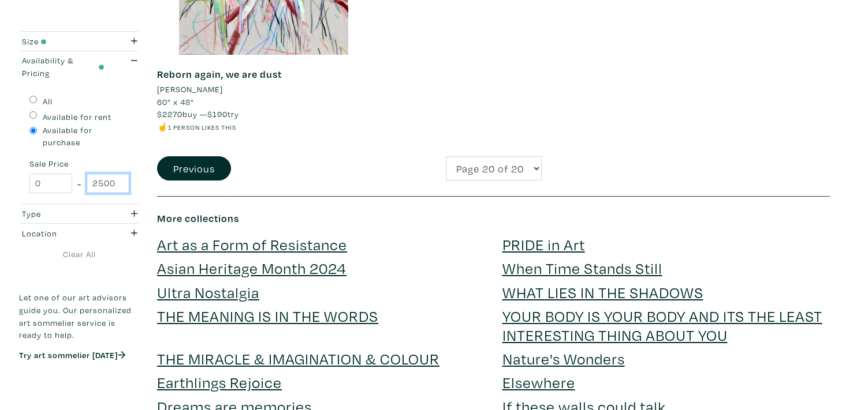
click at [107, 185] on input "2500" at bounding box center [108, 184] width 43 height 20
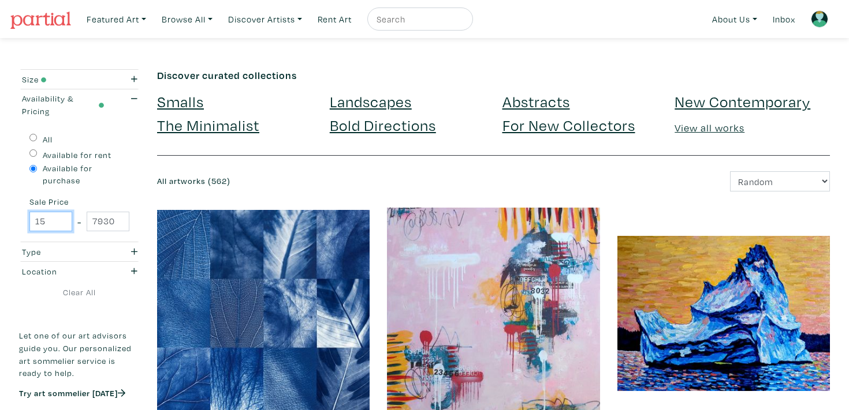
click at [55, 218] on input "15" at bounding box center [50, 222] width 43 height 20
type input "1"
type input "0"
click at [95, 223] on input "79300" at bounding box center [108, 222] width 43 height 20
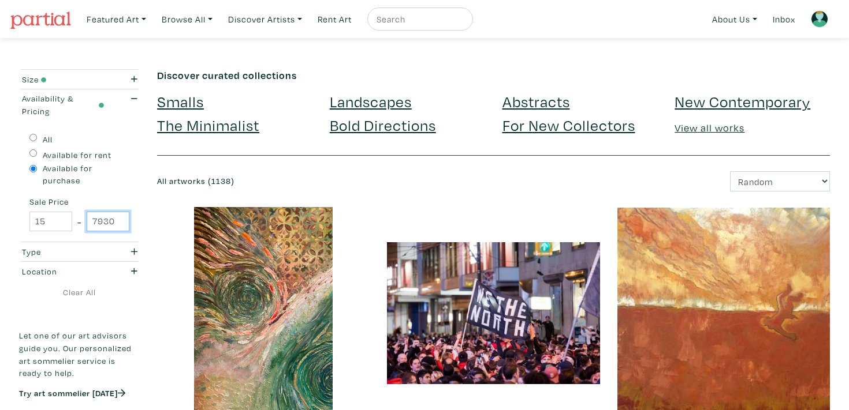
click at [95, 223] on input "79300" at bounding box center [108, 222] width 43 height 20
type input "999"
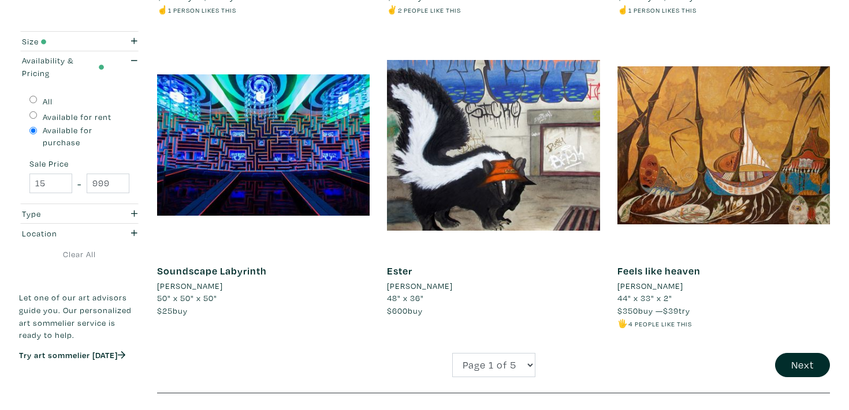
scroll to position [2401, 0]
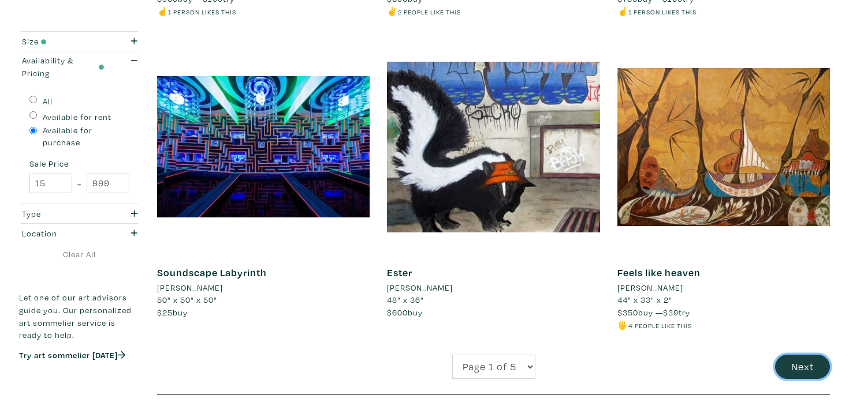
click at [793, 355] on button "Next" at bounding box center [802, 367] width 55 height 25
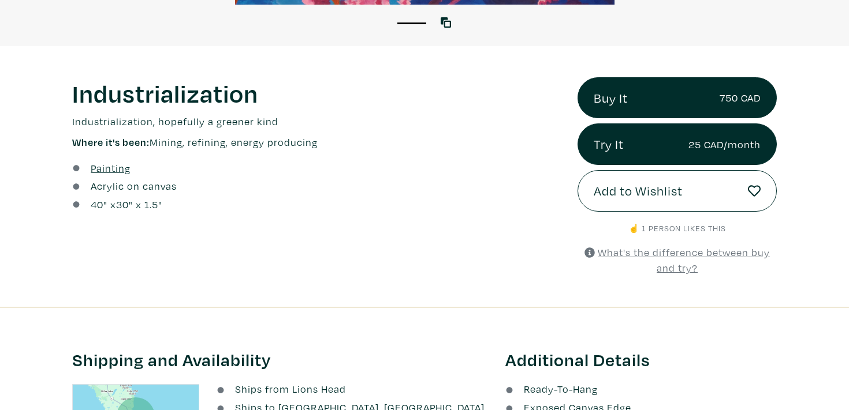
scroll to position [380, 0]
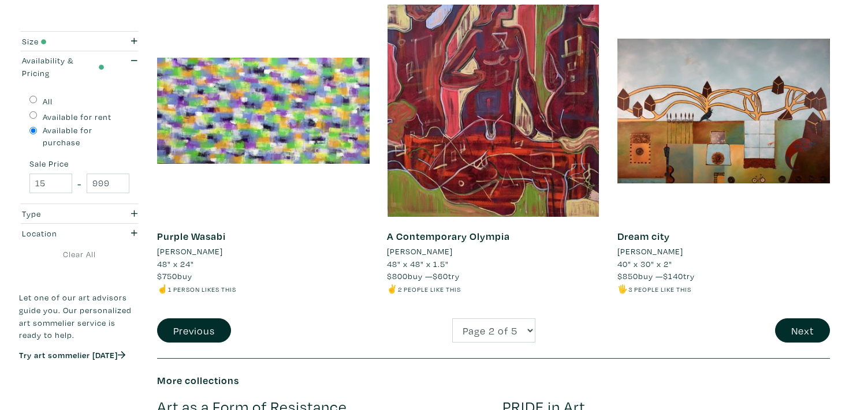
scroll to position [2401, 0]
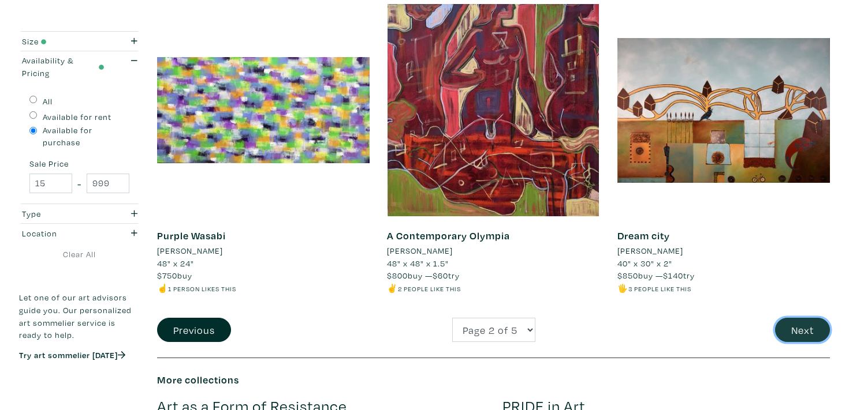
click at [795, 331] on button "Next" at bounding box center [802, 330] width 55 height 25
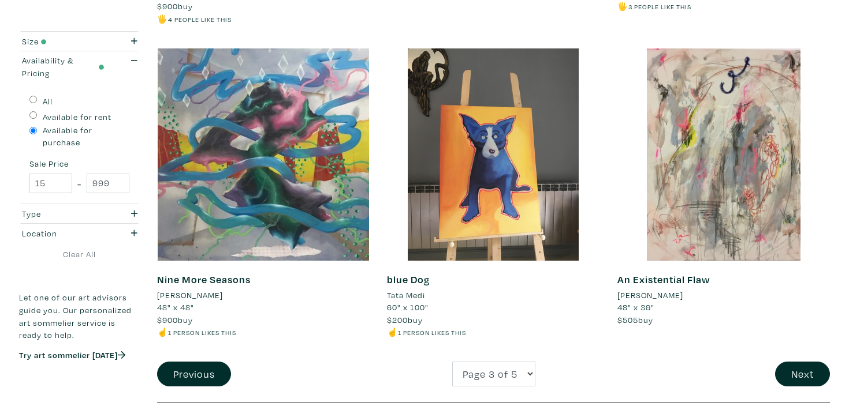
scroll to position [2370, 0]
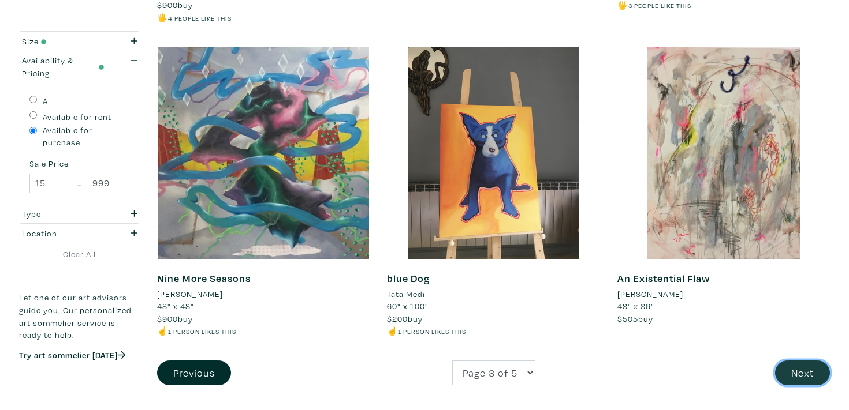
click at [787, 363] on button "Next" at bounding box center [802, 373] width 55 height 25
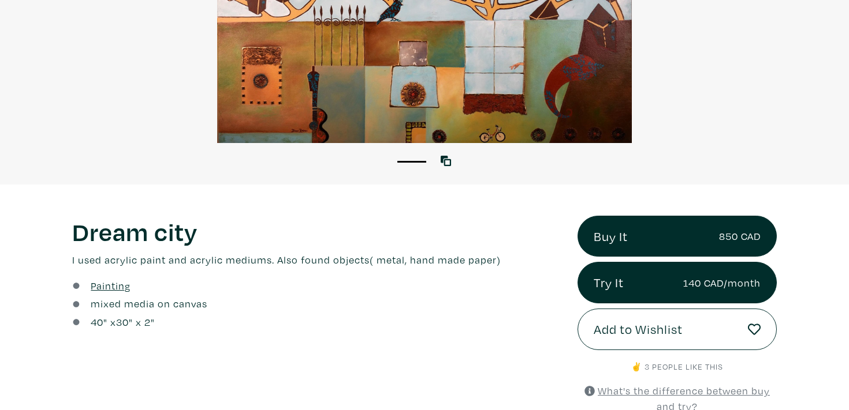
scroll to position [246, 0]
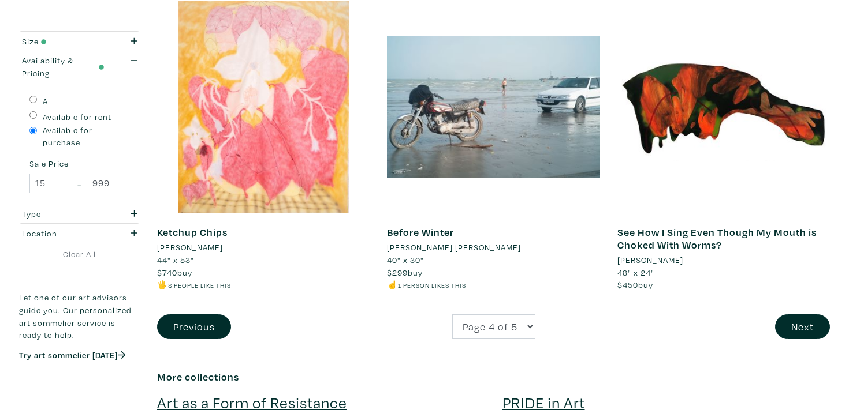
scroll to position [2391, 0]
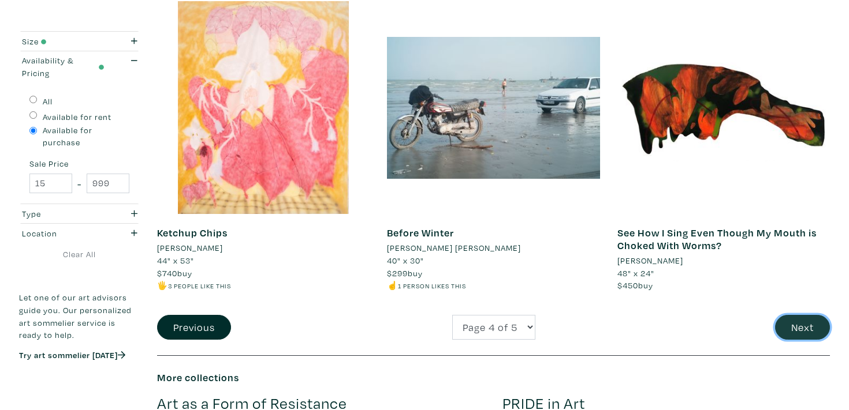
click at [814, 324] on button "Next" at bounding box center [802, 327] width 55 height 25
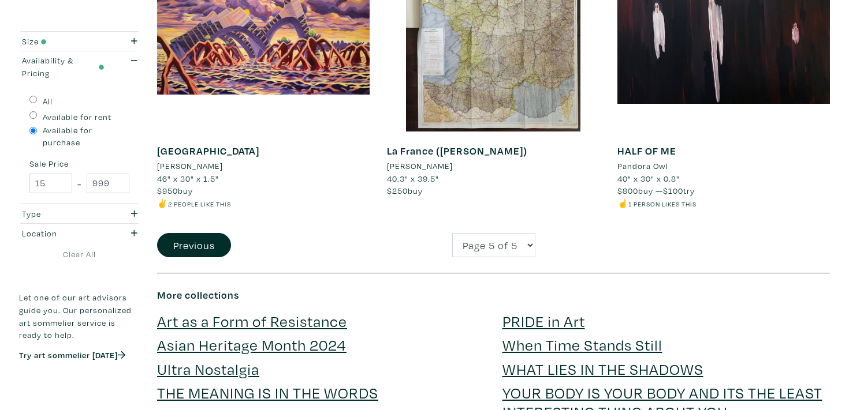
scroll to position [902, 0]
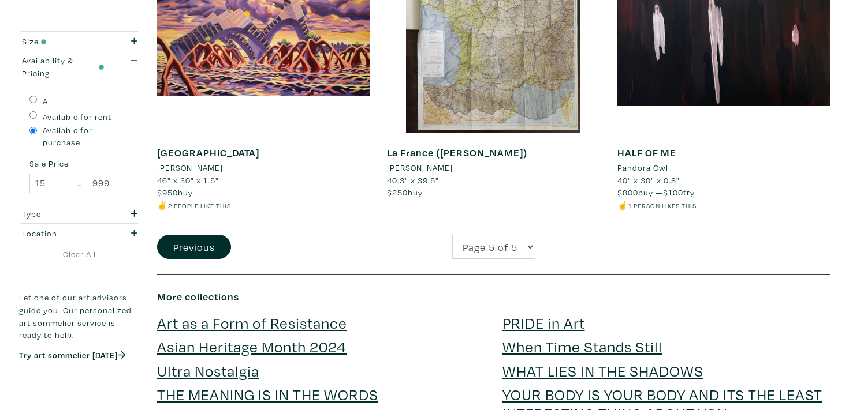
click at [170, 165] on li "[PERSON_NAME]" at bounding box center [190, 168] width 66 height 13
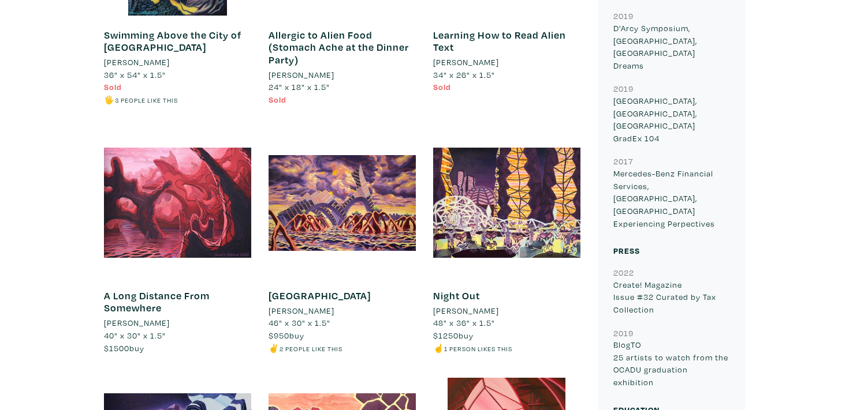
scroll to position [1017, 0]
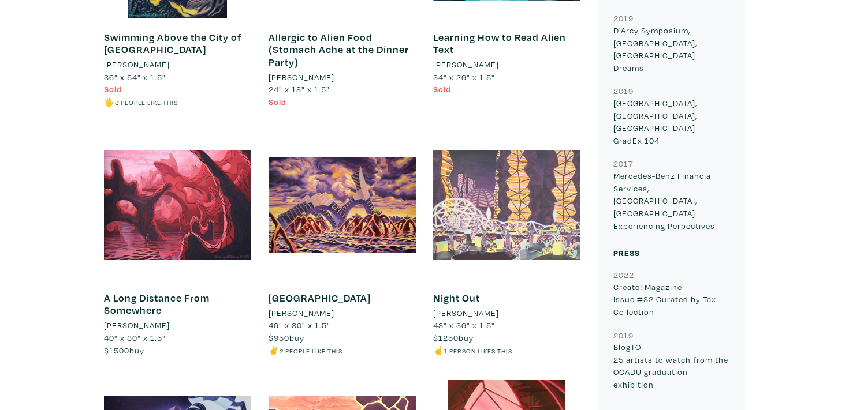
click at [502, 201] on div at bounding box center [506, 205] width 147 height 147
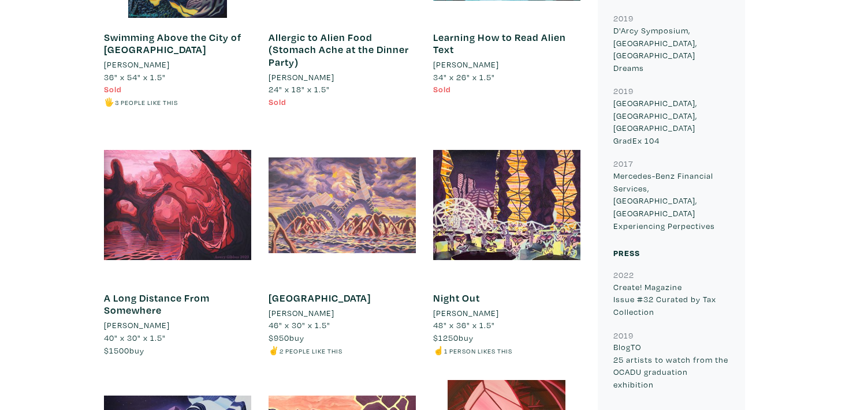
click at [339, 220] on div at bounding box center [341, 205] width 147 height 147
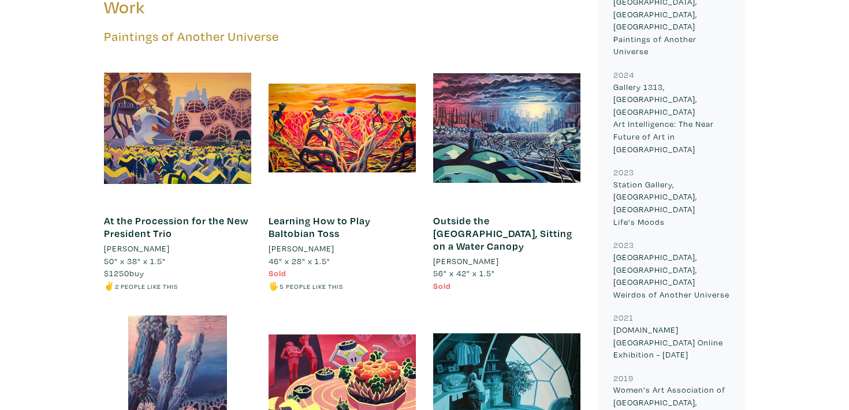
scroll to position [569, 0]
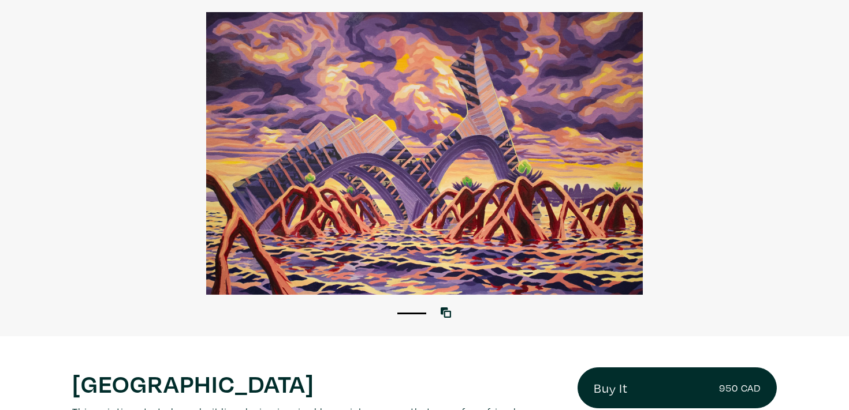
scroll to position [87, 0]
